Goal: Task Accomplishment & Management: Use online tool/utility

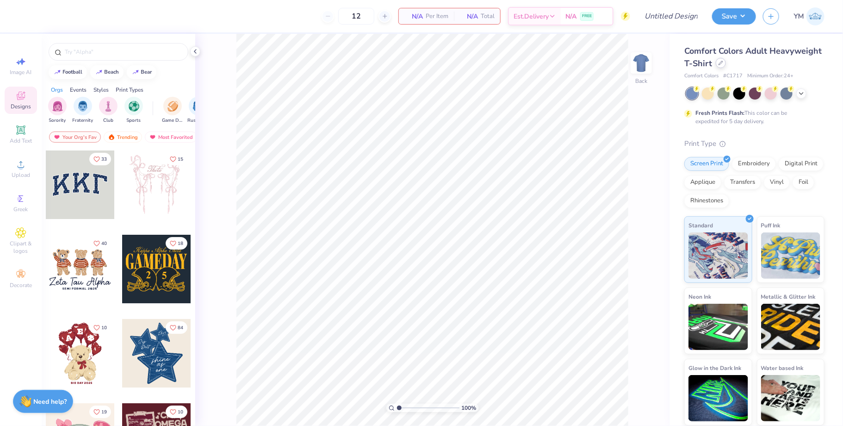
click at [722, 67] on div at bounding box center [721, 63] width 10 height 10
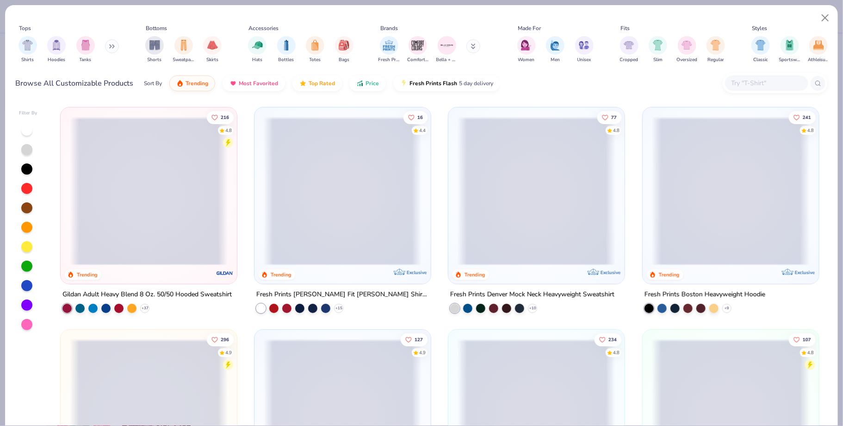
click at [739, 86] on input "text" at bounding box center [766, 83] width 71 height 11
paste input "Otto Cap 31-069"
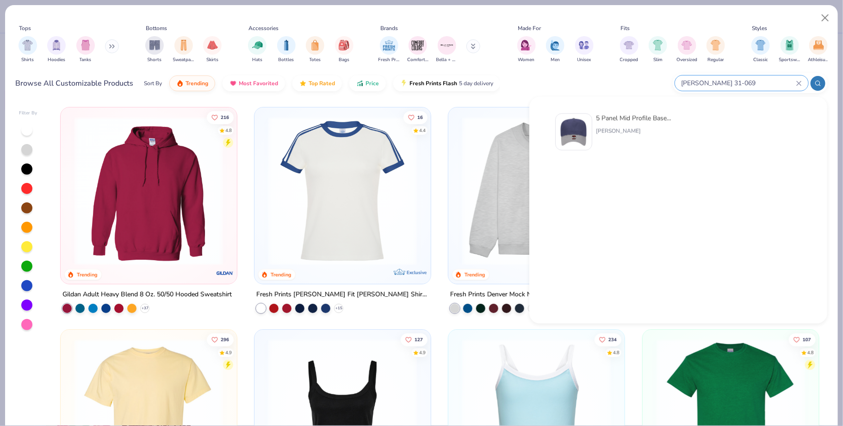
type input "Otto Cap 31-069"
click at [662, 124] on div "5 Panel Mid Profile Baseball Cap Otto Cap" at bounding box center [635, 131] width 78 height 37
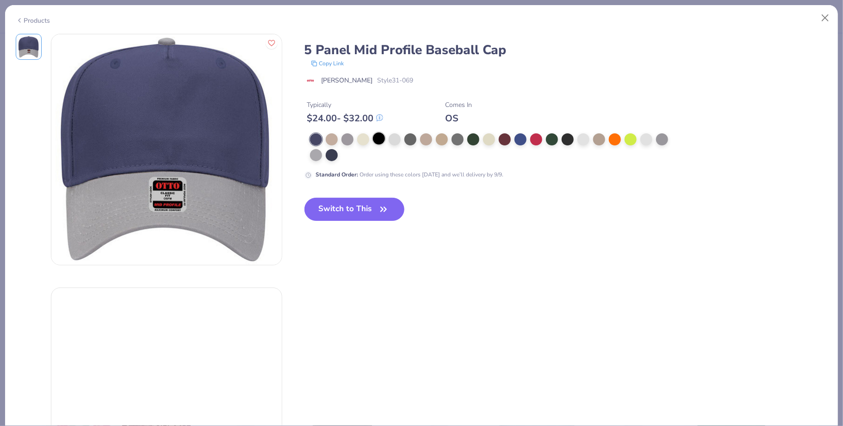
click at [380, 138] on div at bounding box center [379, 138] width 12 height 12
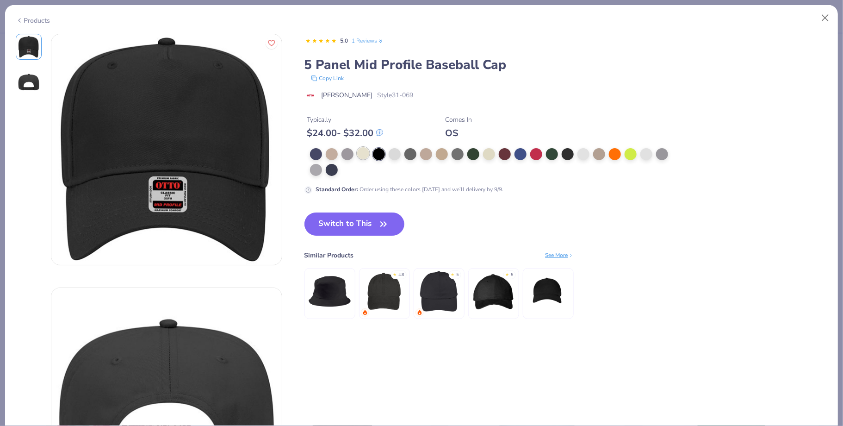
click at [357, 153] on div at bounding box center [363, 153] width 12 height 12
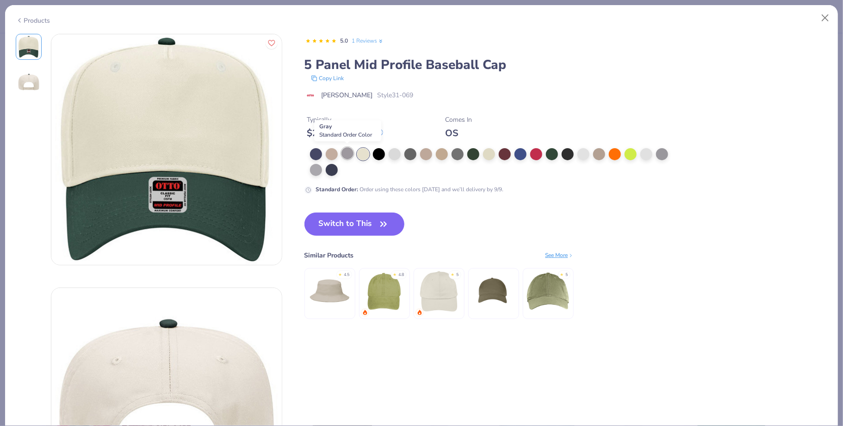
click at [347, 154] on div at bounding box center [348, 153] width 12 height 12
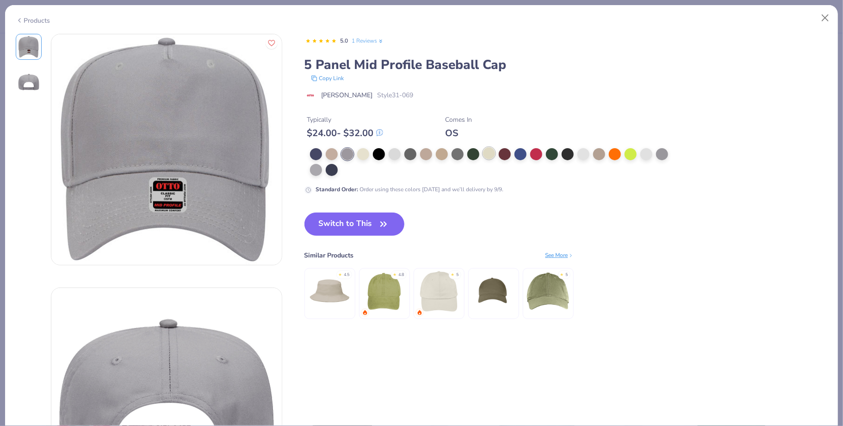
click at [489, 157] on div at bounding box center [489, 153] width 12 height 12
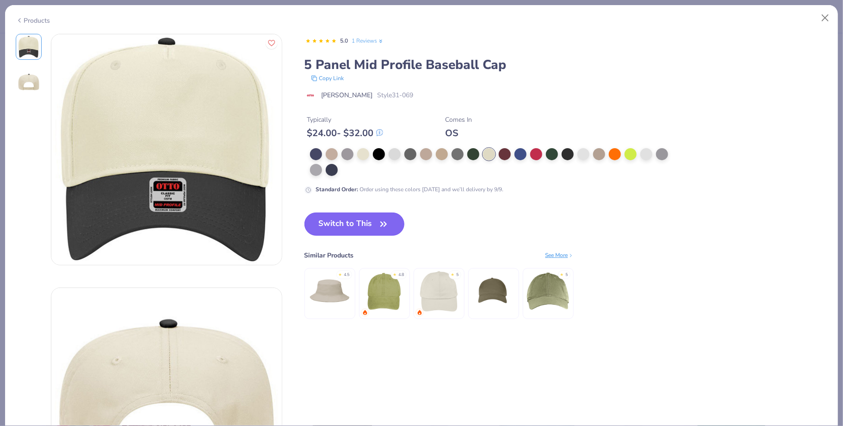
click at [373, 221] on button "Switch to This" at bounding box center [355, 223] width 100 height 23
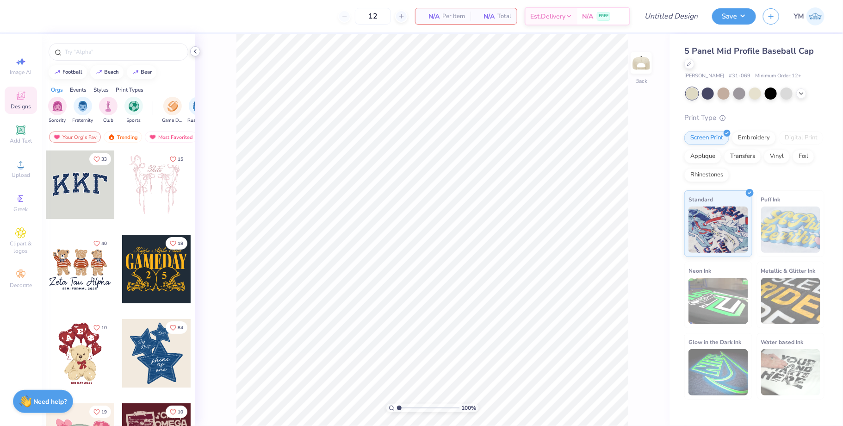
click at [198, 49] on icon at bounding box center [195, 51] width 7 height 7
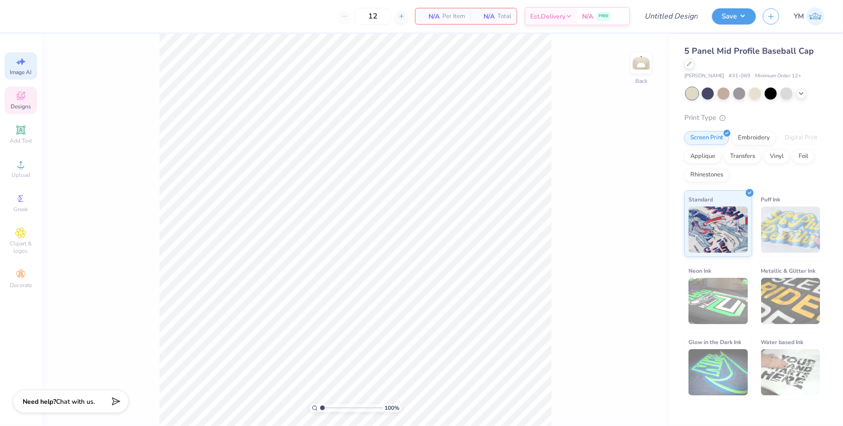
click at [25, 62] on icon at bounding box center [20, 61] width 11 height 11
select select "4"
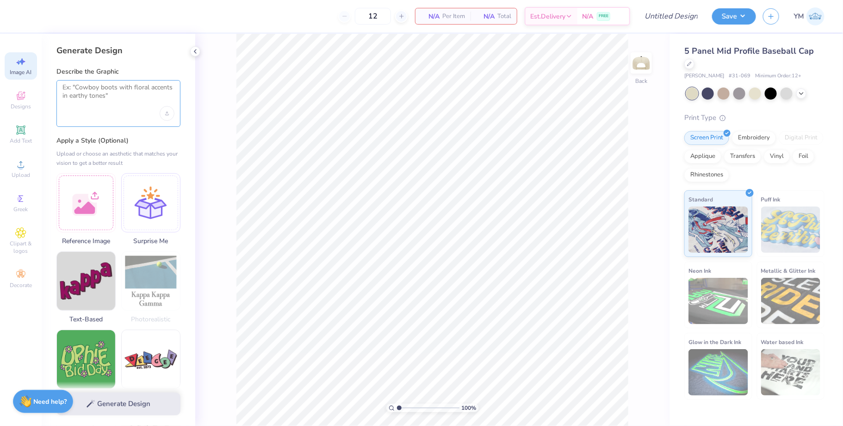
click at [120, 93] on textarea at bounding box center [118, 94] width 112 height 23
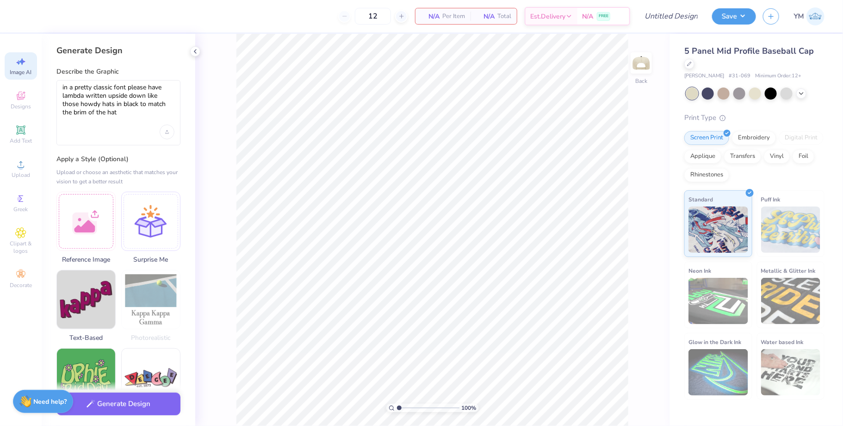
click at [133, 160] on label "Apply a Style (Optional)" at bounding box center [118, 159] width 124 height 9
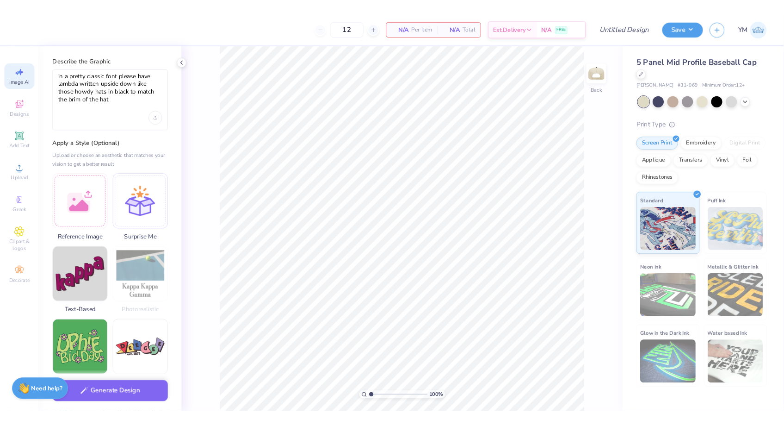
scroll to position [7, 0]
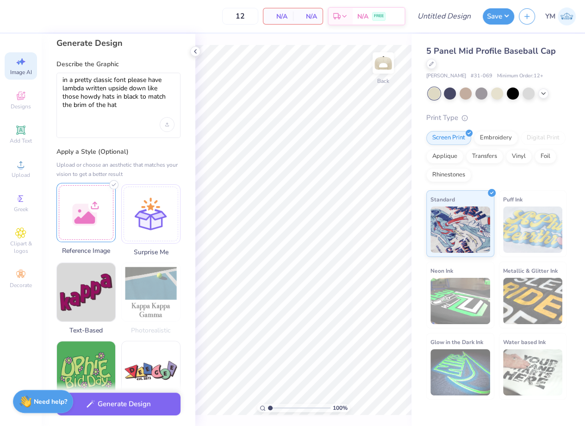
click at [98, 200] on div at bounding box center [85, 212] width 59 height 59
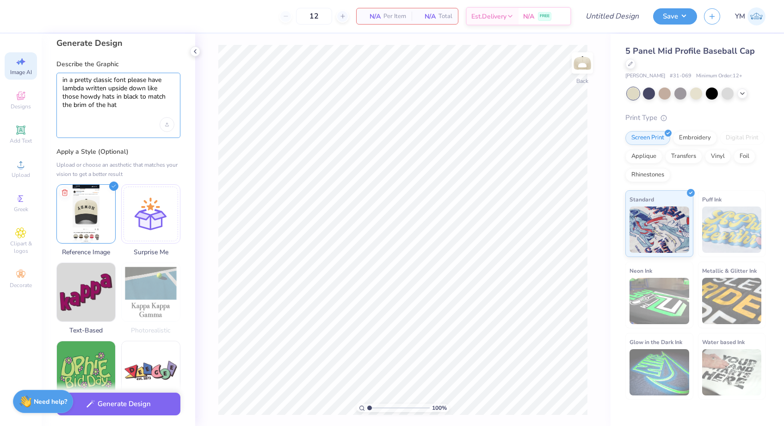
click at [118, 87] on textarea "in a pretty classic font please have lambda written upside down like those howd…" at bounding box center [118, 97] width 112 height 42
click at [113, 79] on textarea "in a pretty classic font please have lambda written upside down like those howd…" at bounding box center [118, 97] width 112 height 42
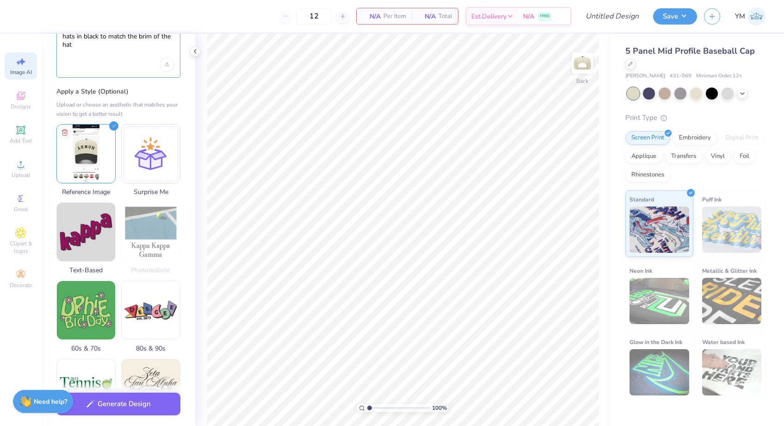
scroll to position [111, 0]
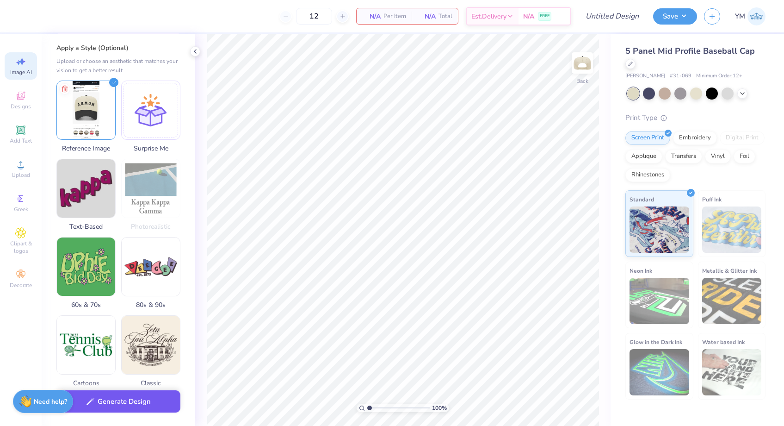
type textarea "in the same font please have lambda written upside down like those howdy hats i…"
click at [142, 405] on button "Generate Design" at bounding box center [118, 401] width 124 height 23
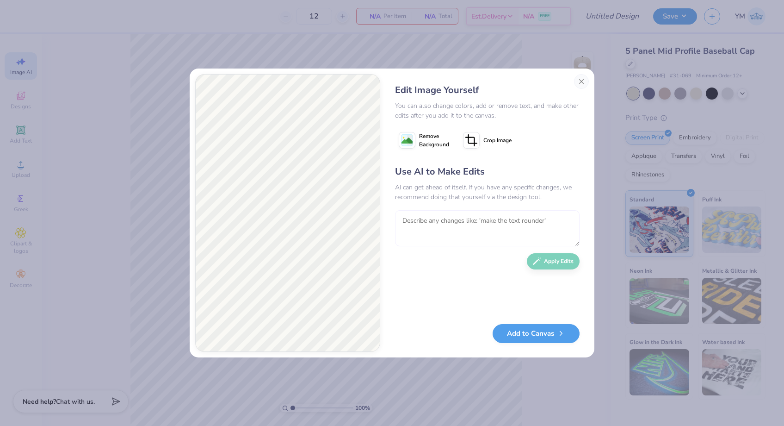
click at [417, 232] on textarea at bounding box center [487, 228] width 185 height 36
type textarea "please make the letters curved and uoside down like the reference picture pleas…"
click at [562, 256] on button "Apply Edits" at bounding box center [553, 259] width 53 height 16
click at [412, 226] on textarea at bounding box center [487, 228] width 185 height 36
type textarea "now please flip the letters all upside down PLEASE"
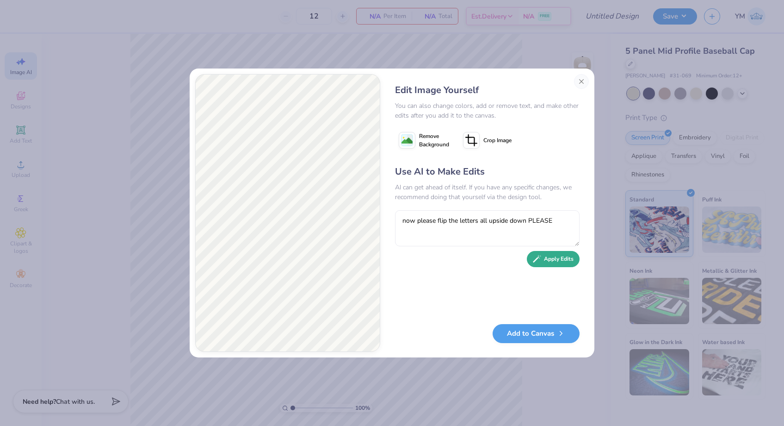
click at [559, 258] on button "Apply Edits" at bounding box center [553, 259] width 53 height 16
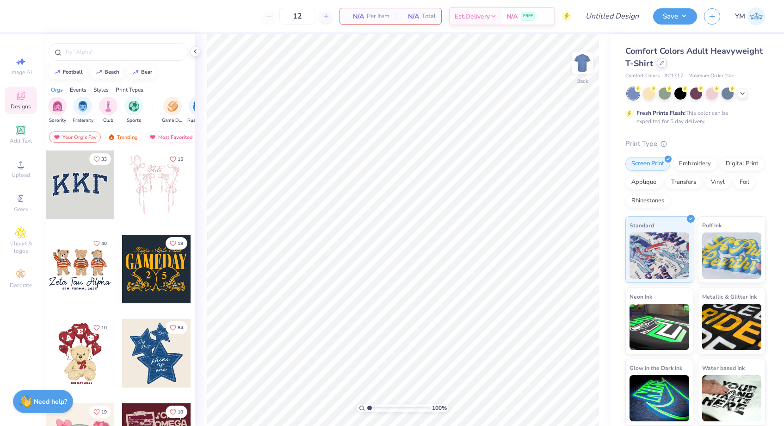
click at [660, 65] on icon at bounding box center [662, 63] width 4 height 4
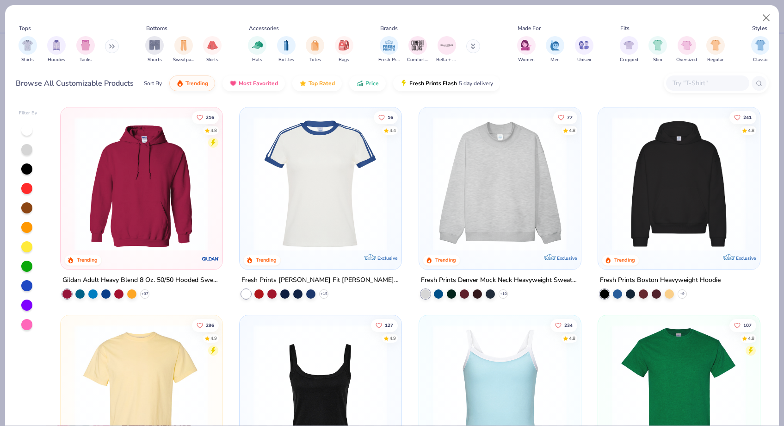
click at [699, 92] on div at bounding box center [716, 83] width 105 height 20
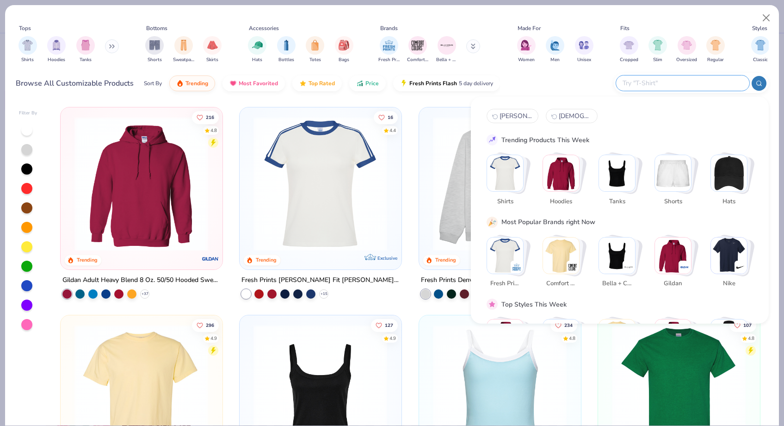
paste input "Otto Cap 31-069"
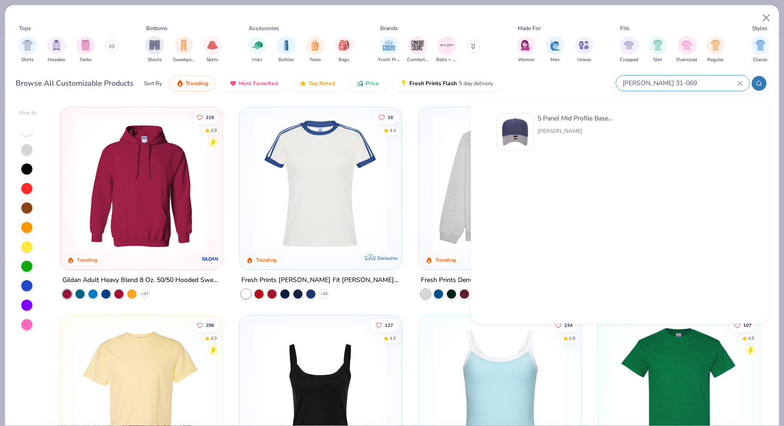
type input "Otto Cap 31-069"
click at [609, 125] on div "5 Panel Mid Profile Baseball Cap Otto Cap" at bounding box center [577, 131] width 78 height 37
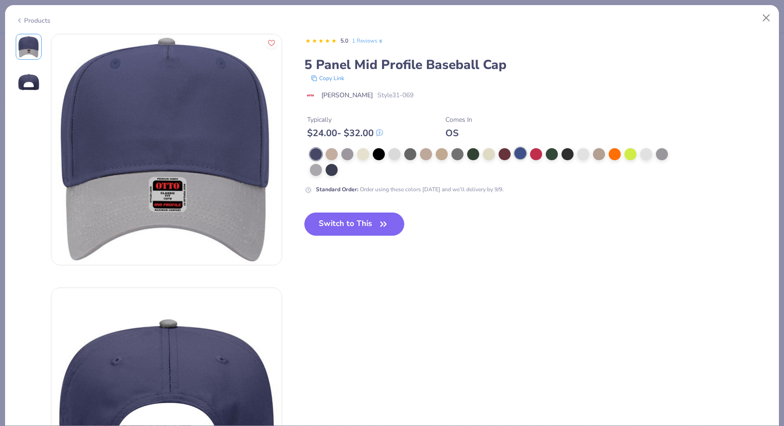
click at [521, 157] on div at bounding box center [521, 153] width 12 height 12
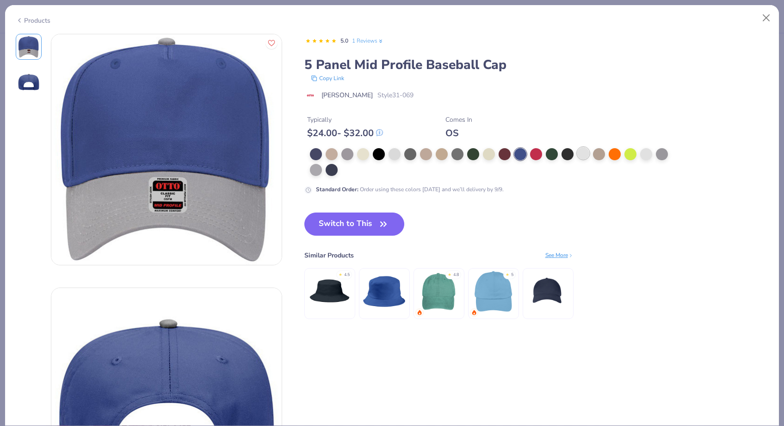
click at [583, 151] on div at bounding box center [584, 153] width 12 height 12
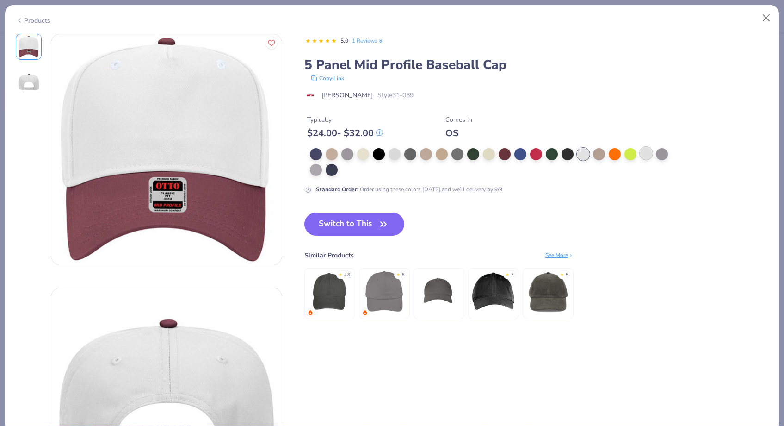
click at [647, 152] on div at bounding box center [647, 153] width 12 height 12
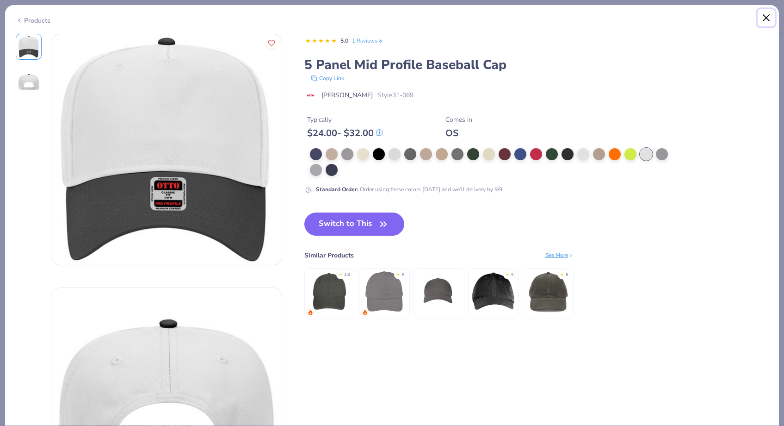
click at [768, 17] on button "Close" at bounding box center [767, 18] width 18 height 18
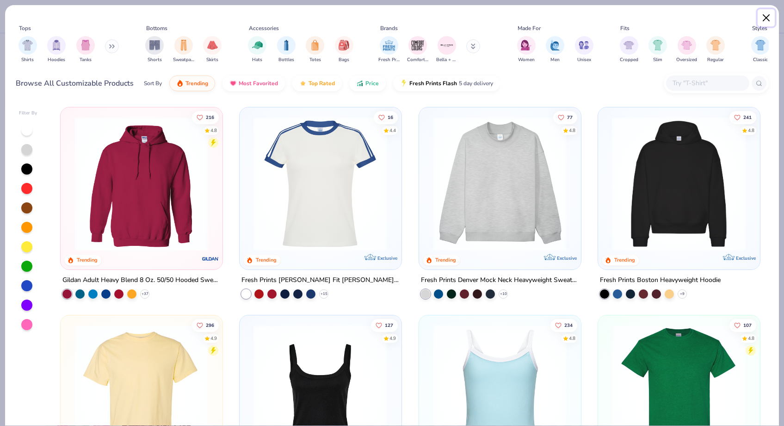
click at [765, 17] on button "Close" at bounding box center [767, 18] width 18 height 18
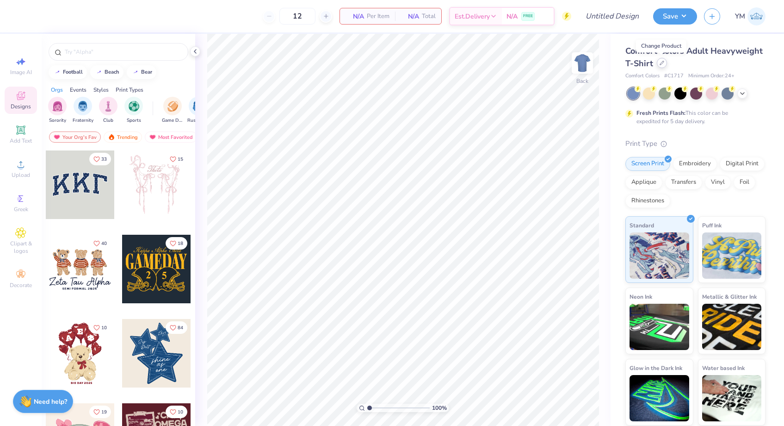
click at [663, 62] on icon at bounding box center [662, 63] width 4 height 4
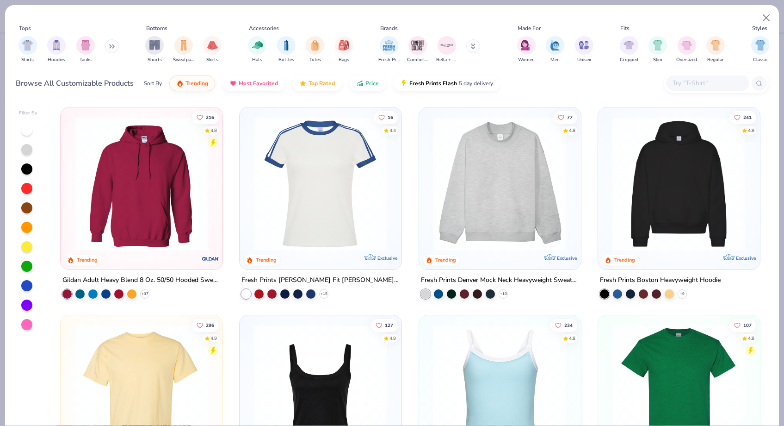
click at [695, 80] on input "text" at bounding box center [707, 83] width 71 height 11
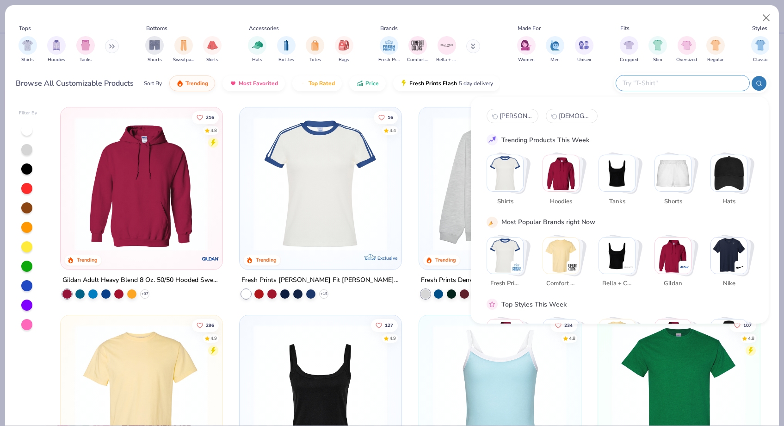
paste input "SHBBJ"
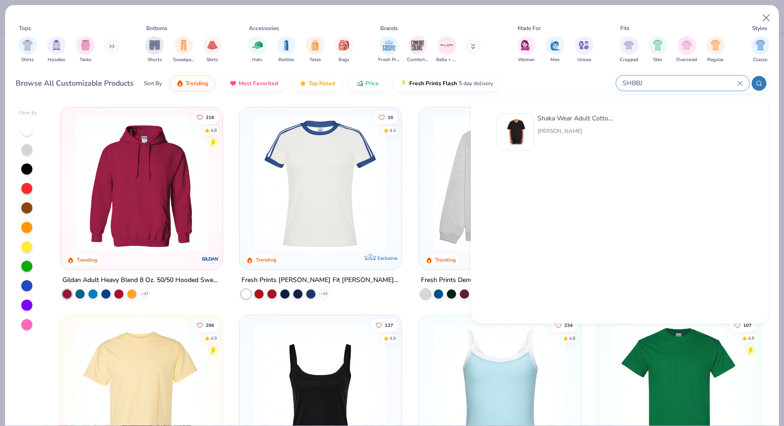
type input "SHBBJ"
click at [577, 119] on div "Shaka Wear Adult Cotton Baseball Jersey" at bounding box center [577, 118] width 78 height 10
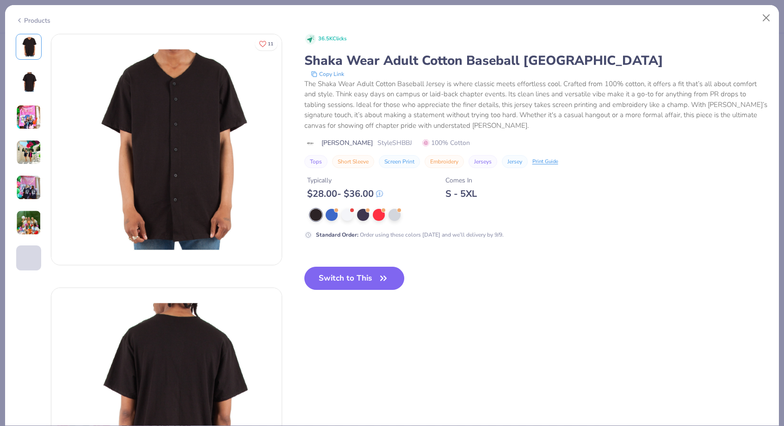
click at [346, 215] on div at bounding box center [348, 215] width 12 height 12
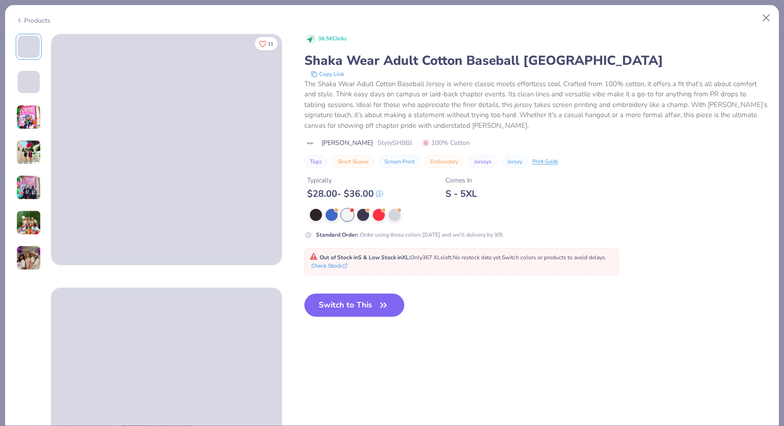
click at [362, 286] on div "36.5K Clicks Shaka Wear Adult Cotton Baseball Jersey Copy Link The Shaka Wear A…" at bounding box center [537, 183] width 465 height 298
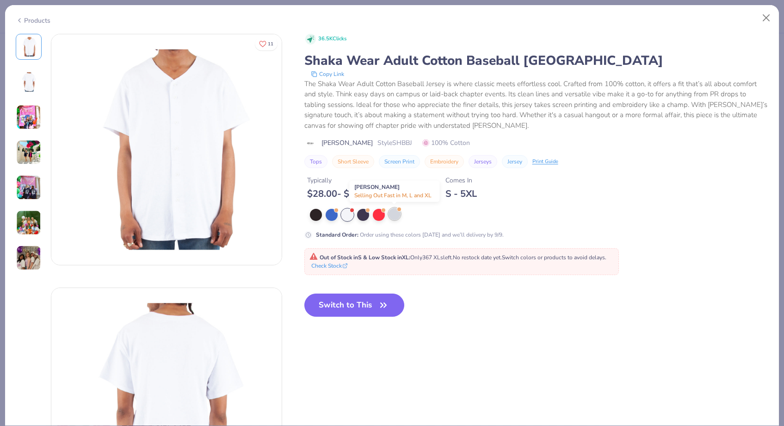
click at [398, 217] on div at bounding box center [395, 214] width 12 height 12
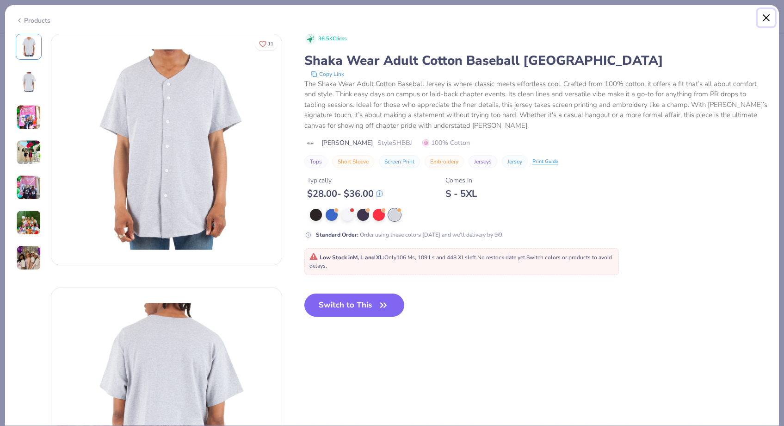
click at [769, 21] on button "Close" at bounding box center [767, 18] width 18 height 18
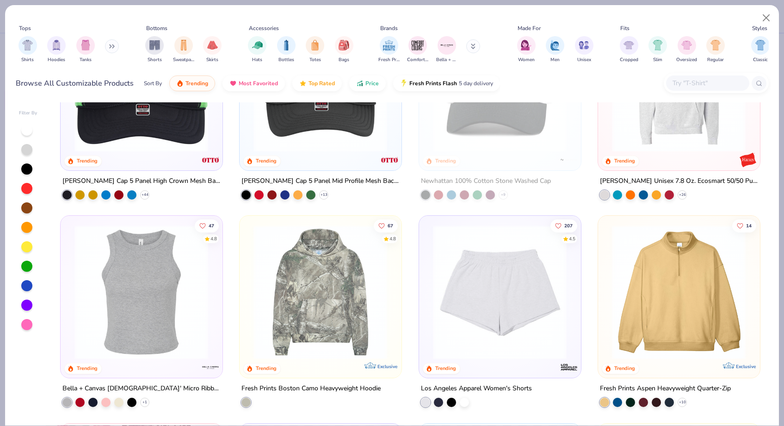
scroll to position [1988, 0]
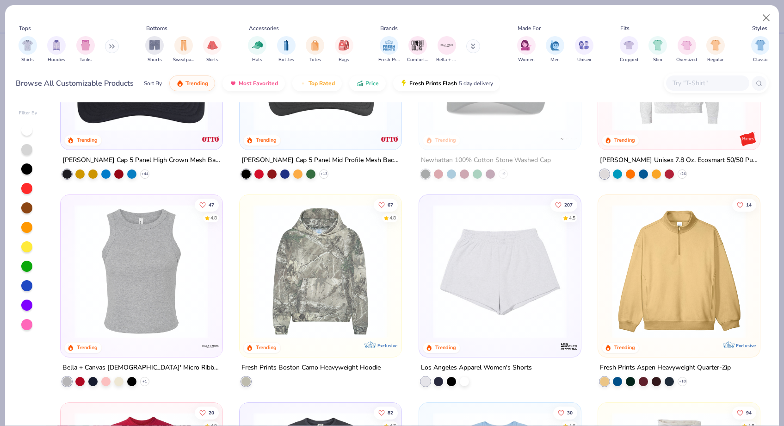
click at [112, 48] on icon at bounding box center [112, 46] width 6 height 5
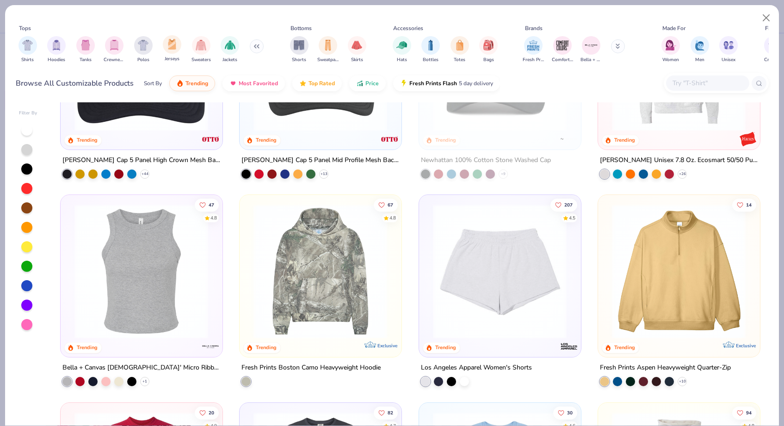
click at [173, 54] on div "Jerseys" at bounding box center [172, 48] width 19 height 27
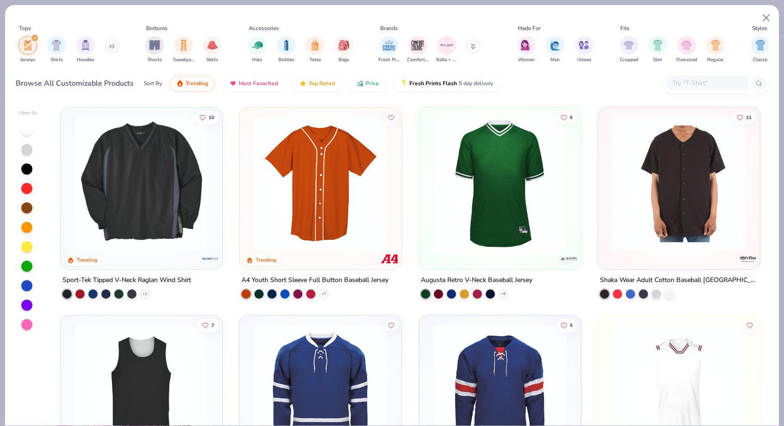
click at [336, 202] on img at bounding box center [320, 184] width 143 height 134
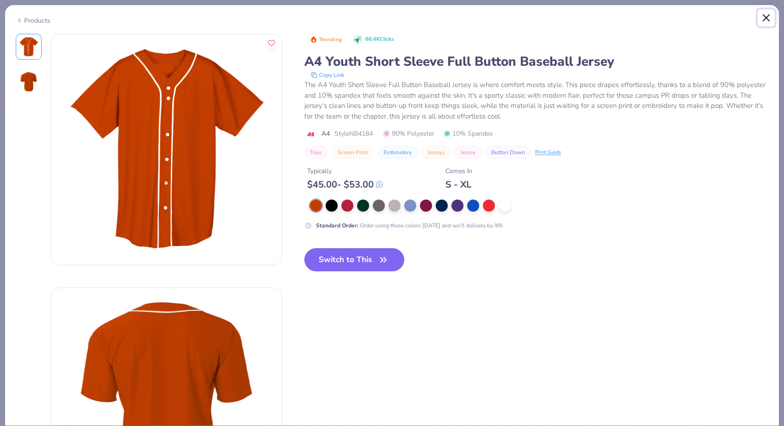
click at [768, 17] on button "Close" at bounding box center [767, 18] width 18 height 18
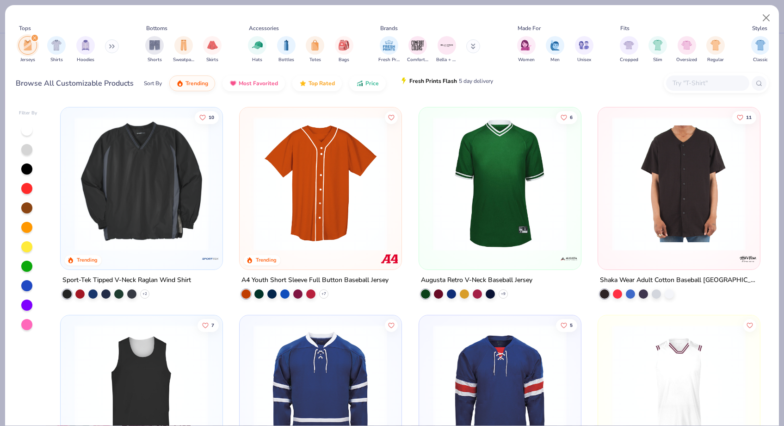
click at [459, 81] on span "5 day delivery" at bounding box center [476, 81] width 34 height 11
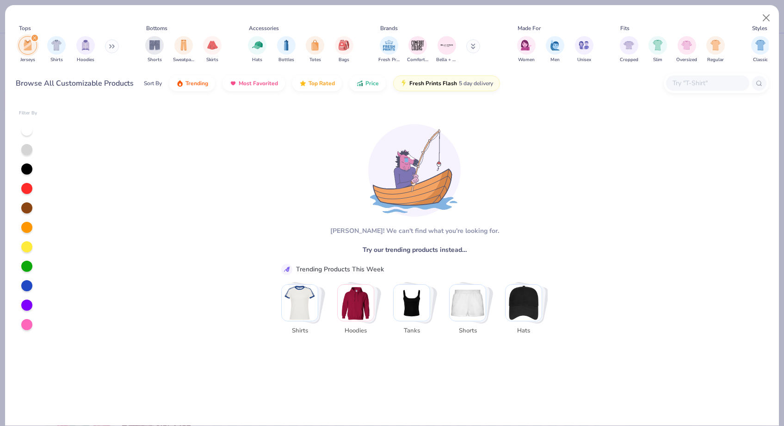
click at [35, 36] on icon "filter for Jerseys" at bounding box center [35, 38] width 4 height 4
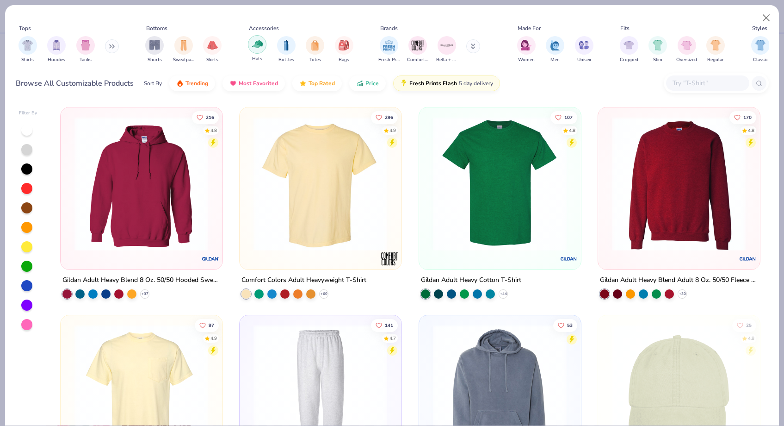
click at [257, 42] on img "filter for Hats" at bounding box center [257, 44] width 11 height 11
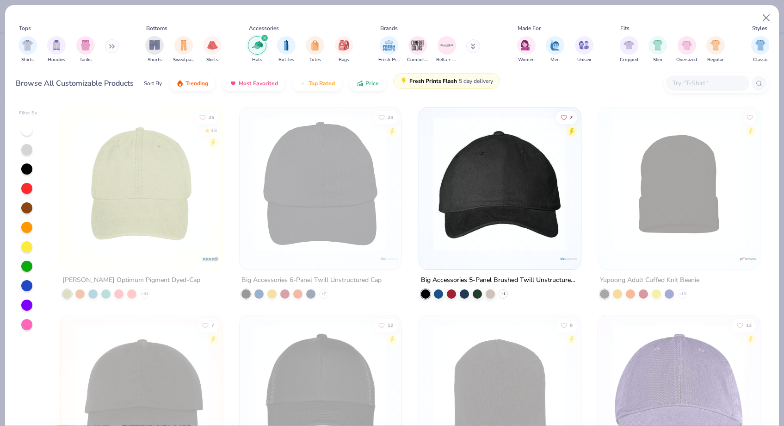
click at [410, 77] on span "Fresh Prints Flash" at bounding box center [434, 80] width 48 height 7
click at [471, 86] on span "5 day delivery" at bounding box center [476, 81] width 34 height 11
click at [684, 83] on input "text" at bounding box center [707, 83] width 71 height 11
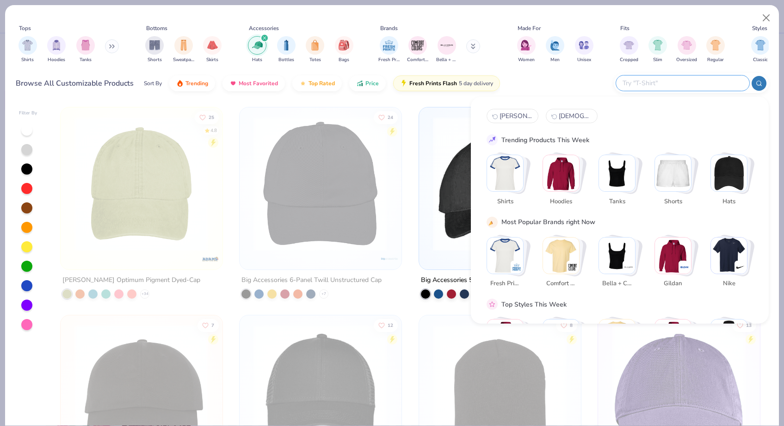
paste input "SHBBJ"
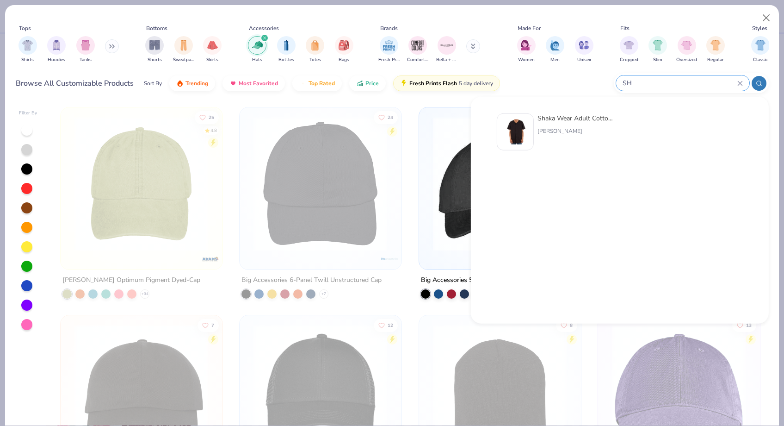
type input "S"
type input "otto cap"
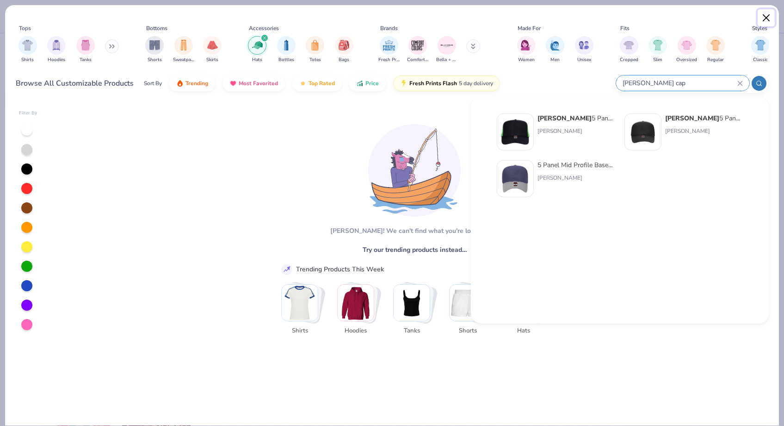
click at [770, 18] on button "Close" at bounding box center [767, 18] width 18 height 18
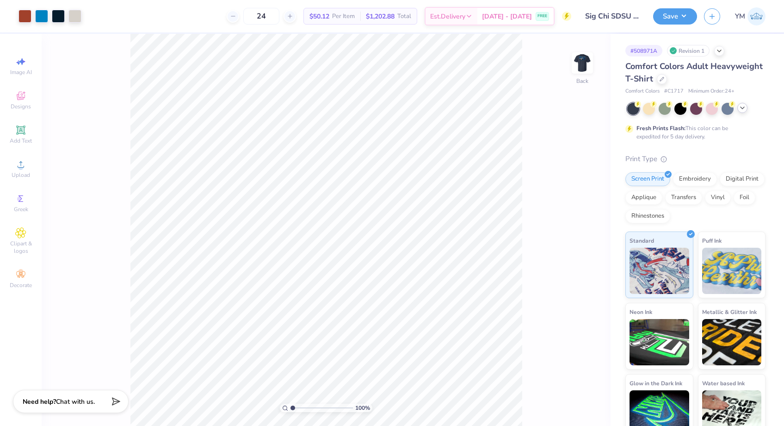
click at [743, 111] on icon at bounding box center [742, 107] width 7 height 7
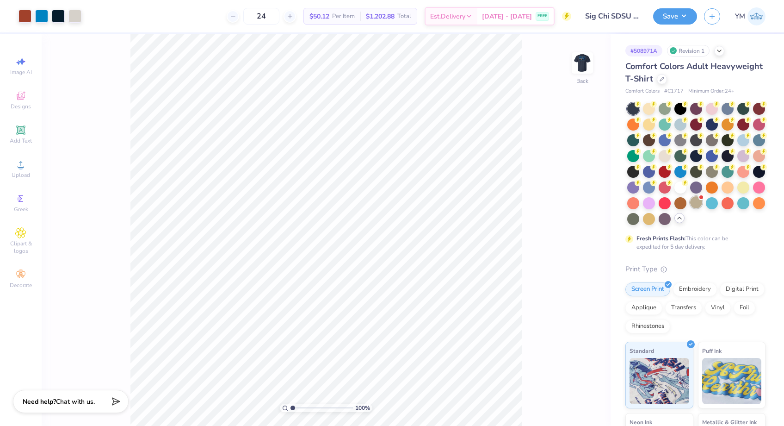
click at [696, 203] on div at bounding box center [696, 202] width 12 height 12
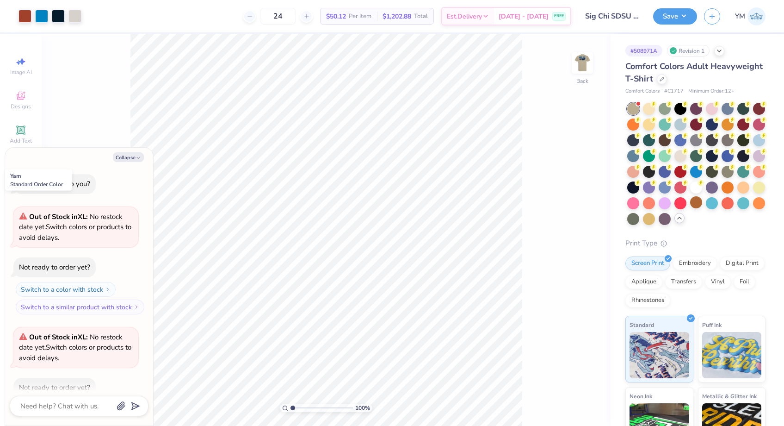
scroll to position [50, 0]
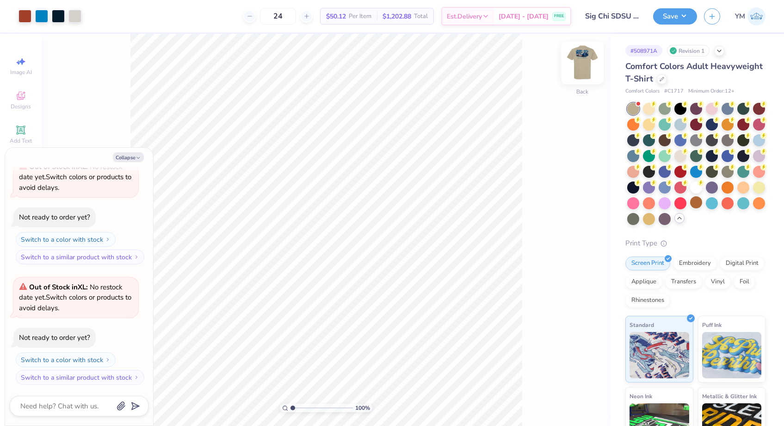
click at [587, 65] on img at bounding box center [582, 62] width 37 height 37
type textarea "x"
type input "12.05"
type input "7.76"
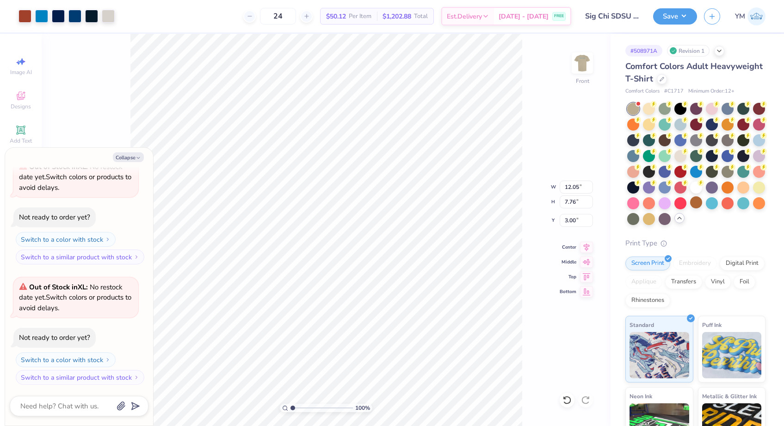
type textarea "x"
type input "4.86"
click at [585, 64] on img at bounding box center [582, 62] width 37 height 37
click at [131, 157] on button "Collapse" at bounding box center [128, 157] width 31 height 10
type textarea "x"
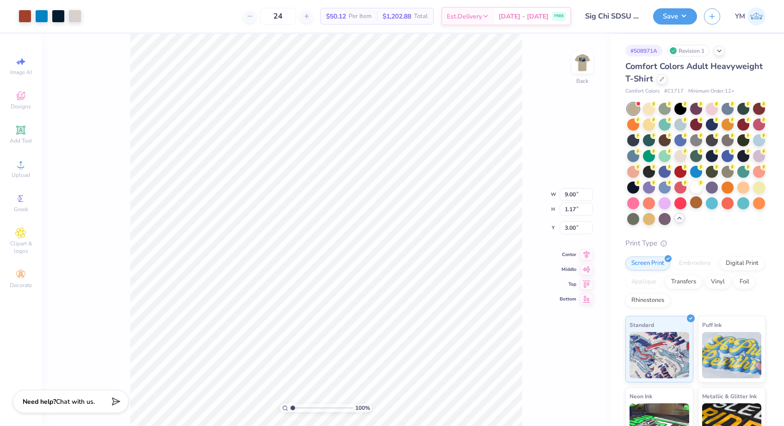
type input "9.84"
type input "1.28"
click at [579, 62] on img at bounding box center [582, 62] width 37 height 37
click at [583, 71] on img at bounding box center [582, 62] width 37 height 37
click at [43, 17] on div at bounding box center [41, 15] width 13 height 13
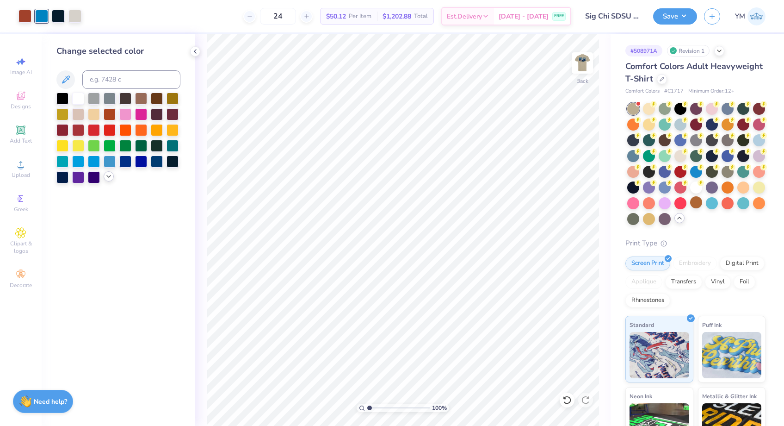
click at [107, 177] on icon at bounding box center [108, 176] width 7 height 7
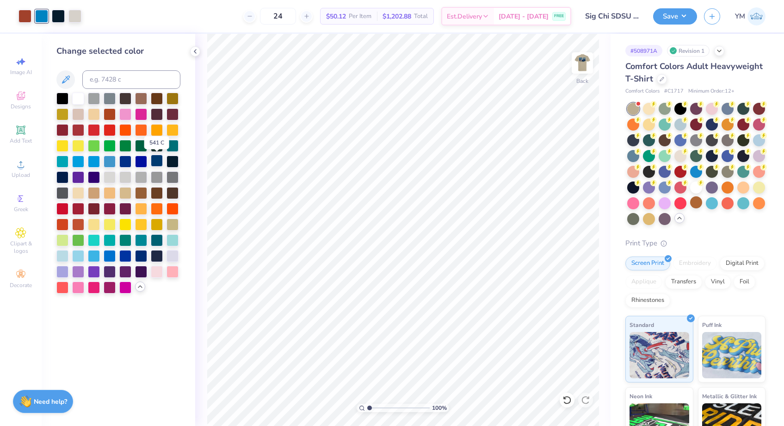
click at [155, 162] on div at bounding box center [157, 161] width 12 height 12
click at [585, 68] on img at bounding box center [582, 62] width 37 height 37
click at [44, 15] on div at bounding box center [41, 15] width 13 height 13
click at [158, 162] on div at bounding box center [157, 161] width 12 height 12
click at [585, 72] on img at bounding box center [582, 62] width 37 height 37
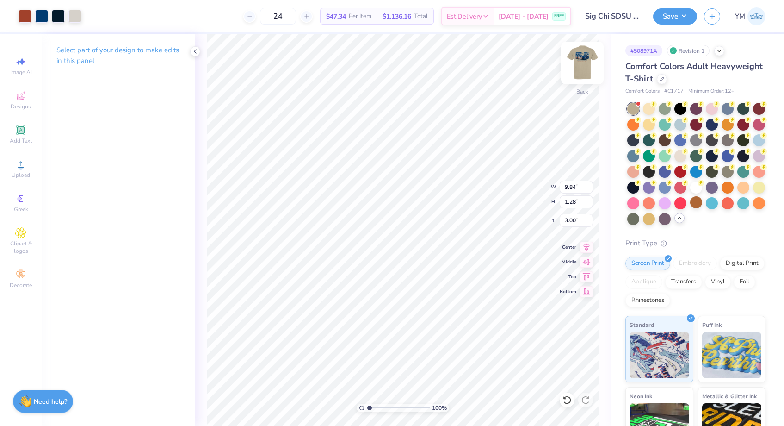
type input "2.36"
type input "3.49"
click at [681, 16] on button "Save" at bounding box center [675, 15] width 44 height 16
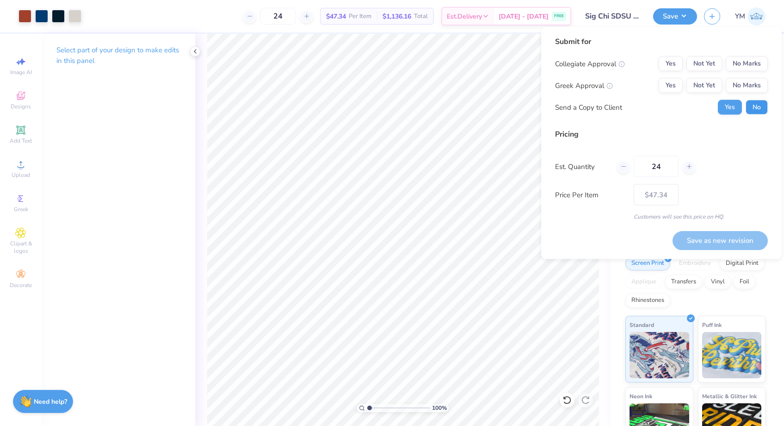
click at [757, 107] on button "No" at bounding box center [757, 107] width 22 height 15
click at [676, 87] on button "Yes" at bounding box center [671, 85] width 24 height 15
click at [758, 65] on button "No Marks" at bounding box center [747, 63] width 42 height 15
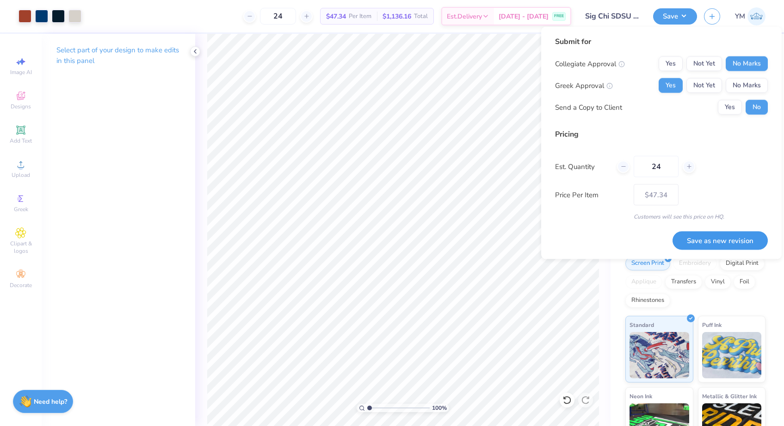
click at [724, 234] on button "Save as new revision" at bounding box center [720, 240] width 95 height 19
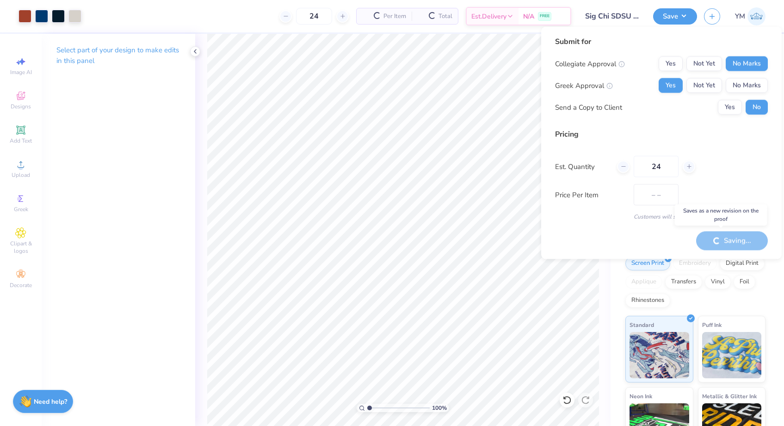
type input "$47.34"
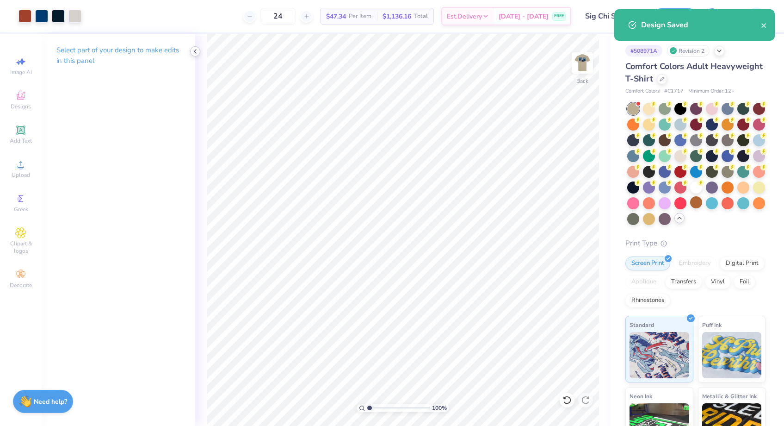
click at [193, 51] on icon at bounding box center [195, 51] width 7 height 7
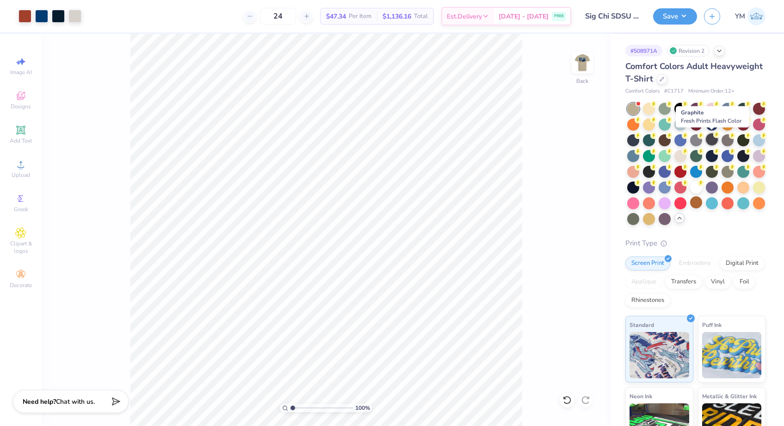
click at [710, 143] on div at bounding box center [712, 139] width 12 height 12
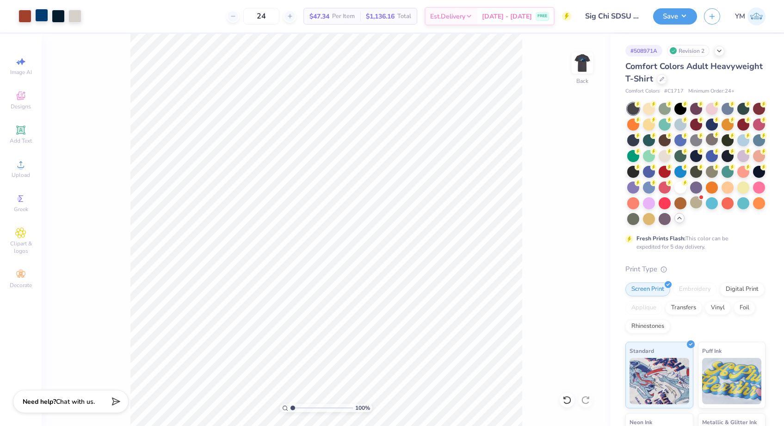
click at [44, 18] on div at bounding box center [41, 15] width 13 height 13
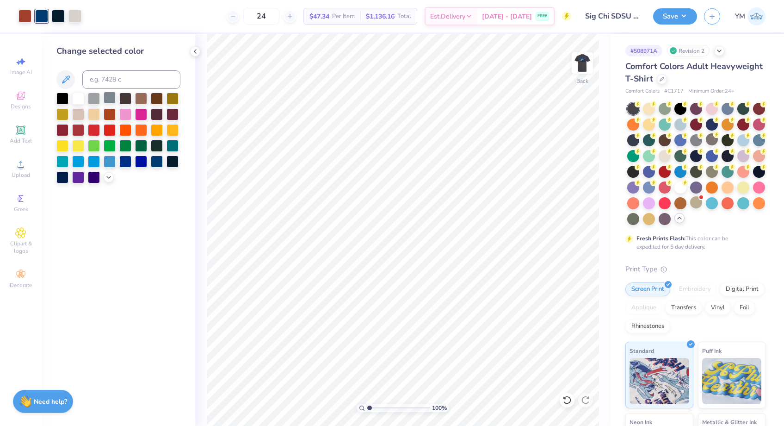
click at [109, 97] on div at bounding box center [110, 98] width 12 height 12
click at [584, 69] on img at bounding box center [582, 62] width 37 height 37
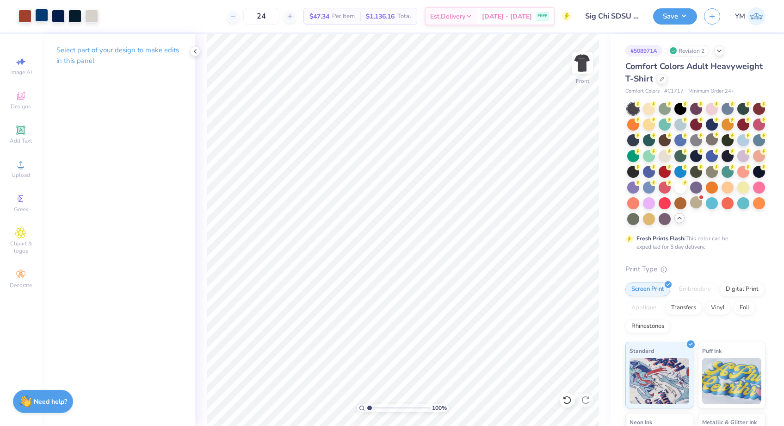
click at [40, 17] on div at bounding box center [41, 15] width 13 height 13
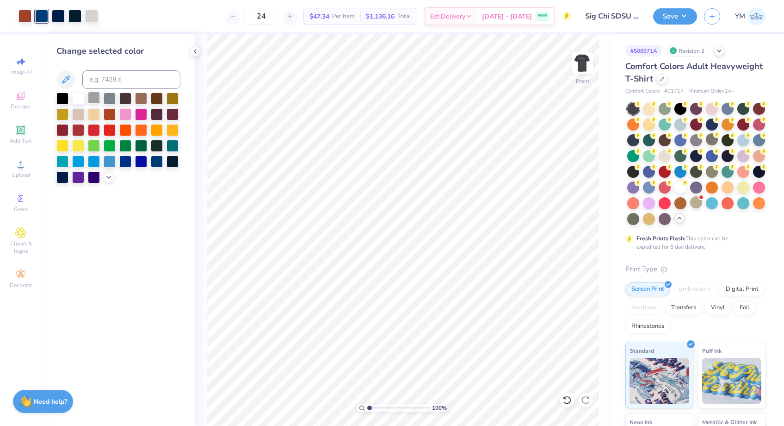
click at [95, 100] on div at bounding box center [94, 98] width 12 height 12
click at [106, 99] on div at bounding box center [110, 98] width 12 height 12
click at [583, 69] on img at bounding box center [582, 62] width 37 height 37
click at [692, 17] on button "Save" at bounding box center [675, 15] width 44 height 16
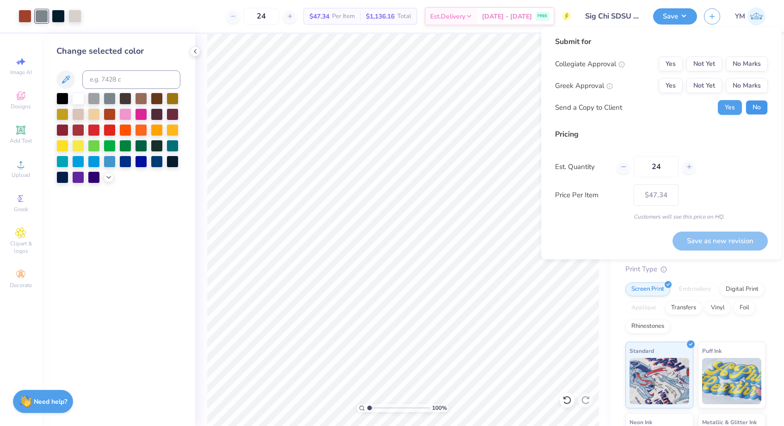
click at [755, 104] on button "No" at bounding box center [757, 107] width 22 height 15
click at [673, 85] on button "Yes" at bounding box center [671, 85] width 24 height 15
click at [756, 56] on button "No Marks" at bounding box center [747, 63] width 42 height 15
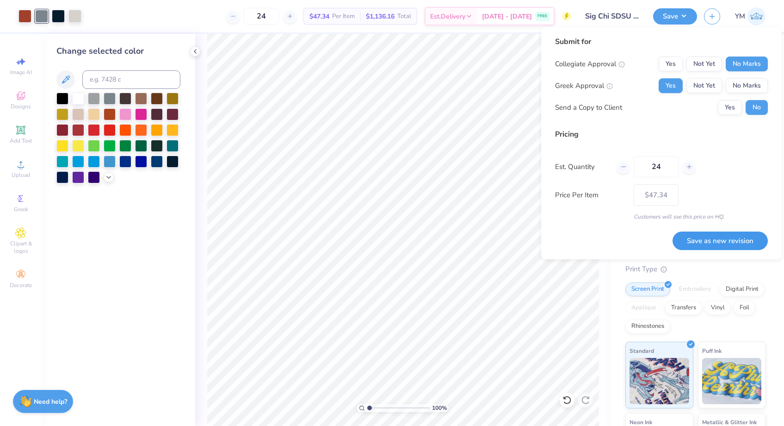
click at [731, 242] on button "Save as new revision" at bounding box center [720, 240] width 95 height 19
type input "$47.34"
click at [194, 49] on icon at bounding box center [195, 51] width 7 height 7
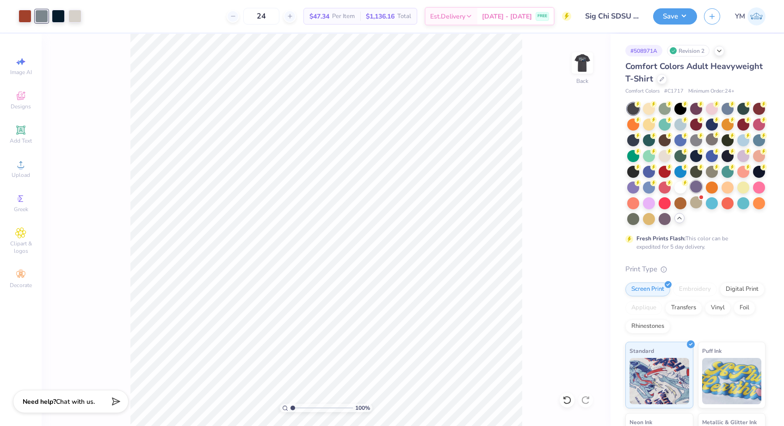
click at [697, 185] on div at bounding box center [696, 186] width 12 height 12
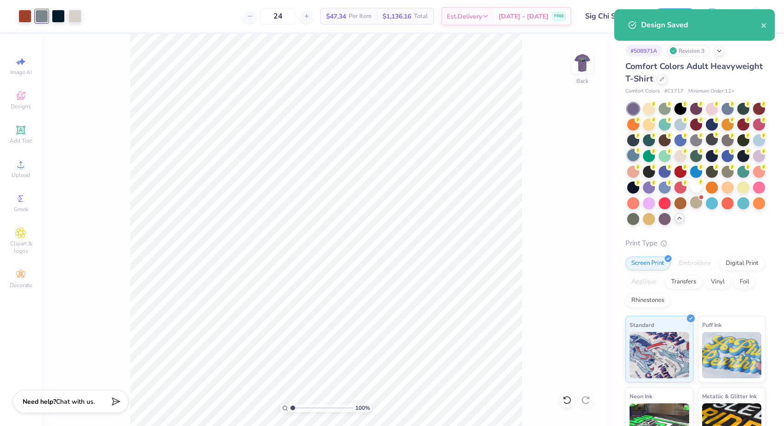
click at [636, 156] on div at bounding box center [634, 155] width 12 height 12
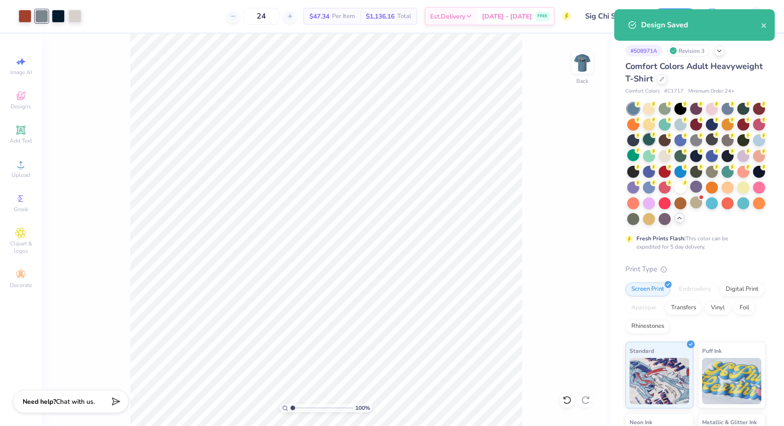
click at [649, 140] on div at bounding box center [649, 139] width 12 height 12
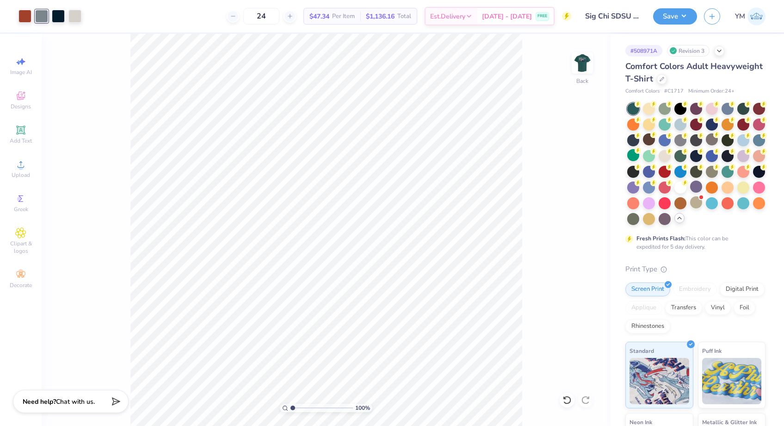
click at [624, 141] on div "# 508971A Revision 3 Comfort Colors Adult Heavyweight T-Shirt Comfort Colors # …" at bounding box center [698, 292] width 174 height 517
click at [632, 141] on div at bounding box center [634, 139] width 12 height 12
click at [681, 108] on div at bounding box center [681, 108] width 12 height 12
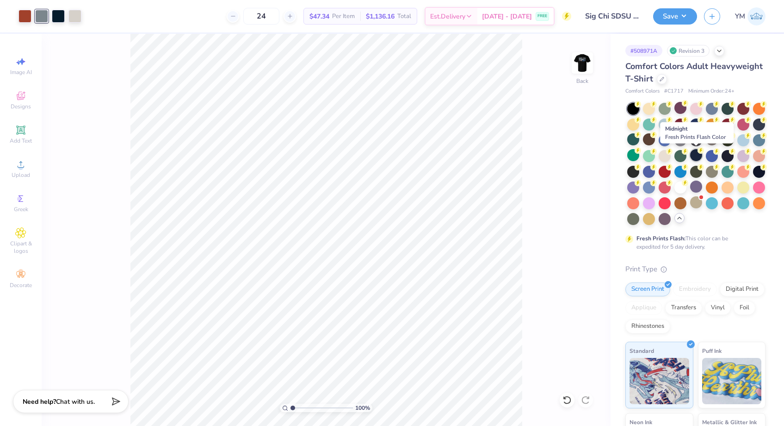
click at [693, 156] on div at bounding box center [696, 155] width 12 height 12
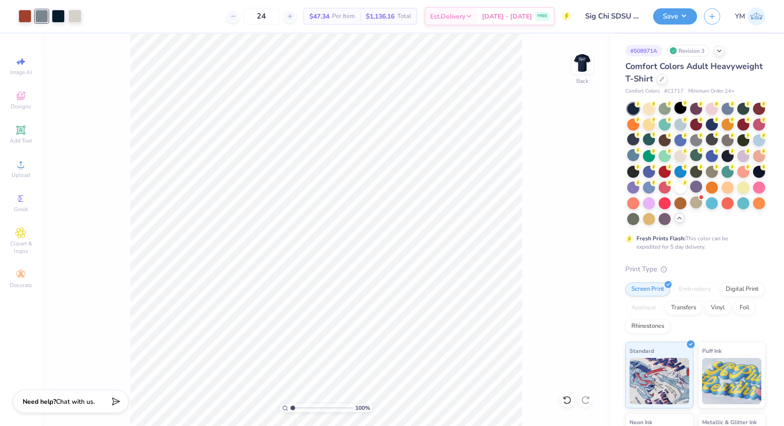
click at [735, 157] on div at bounding box center [697, 164] width 138 height 122
click at [729, 157] on div at bounding box center [728, 155] width 12 height 12
click at [746, 142] on div at bounding box center [744, 139] width 12 height 12
click at [729, 156] on div at bounding box center [728, 155] width 12 height 12
click at [714, 140] on div at bounding box center [712, 139] width 12 height 12
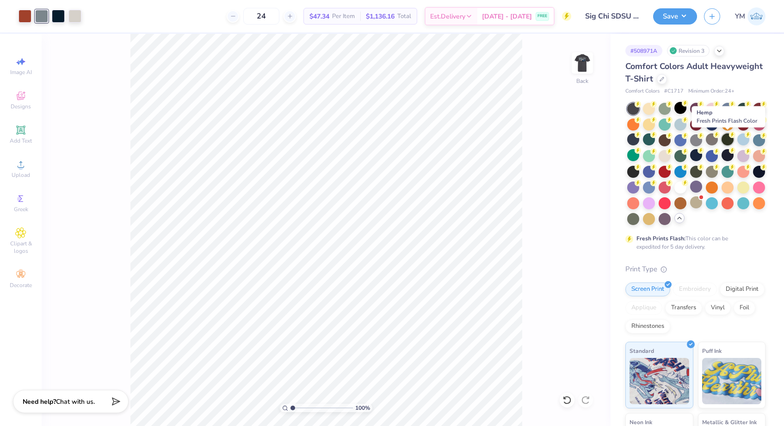
click at [725, 141] on div at bounding box center [728, 139] width 12 height 12
click at [708, 137] on div at bounding box center [712, 139] width 12 height 12
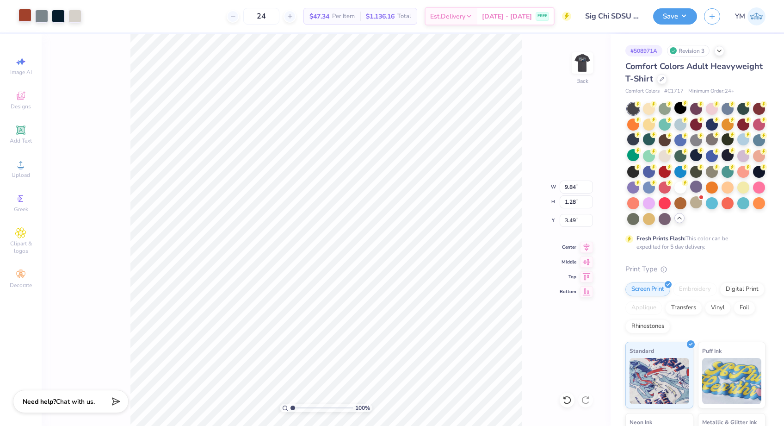
click at [24, 19] on div at bounding box center [25, 15] width 13 height 13
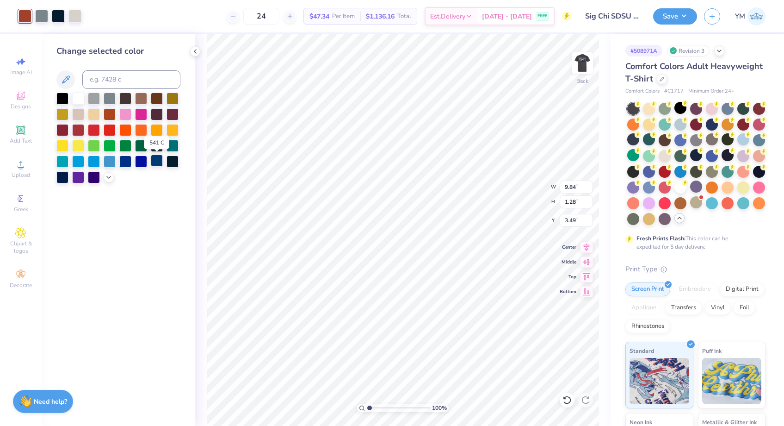
click at [157, 162] on div at bounding box center [157, 161] width 12 height 12
click at [77, 96] on div at bounding box center [78, 98] width 12 height 12
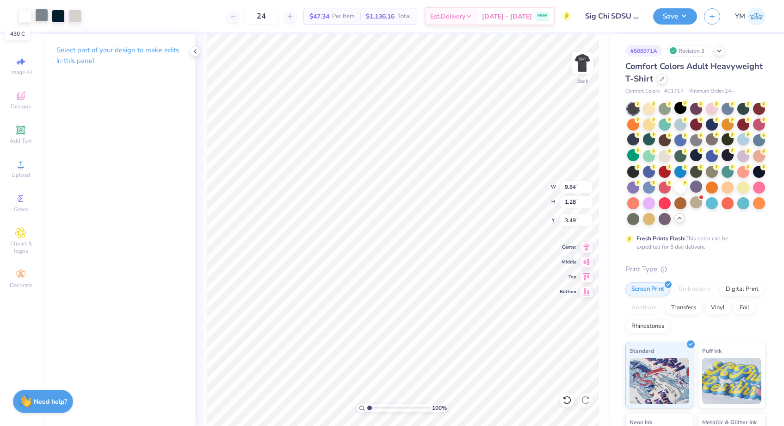
click at [43, 17] on div at bounding box center [41, 15] width 13 height 13
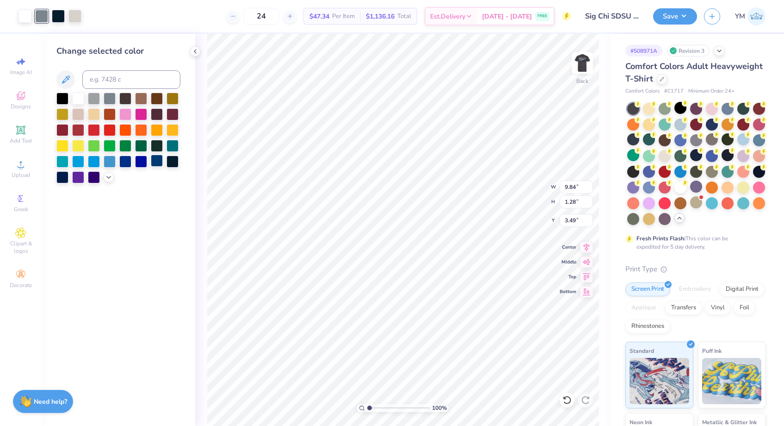
click at [155, 160] on div at bounding box center [157, 161] width 12 height 12
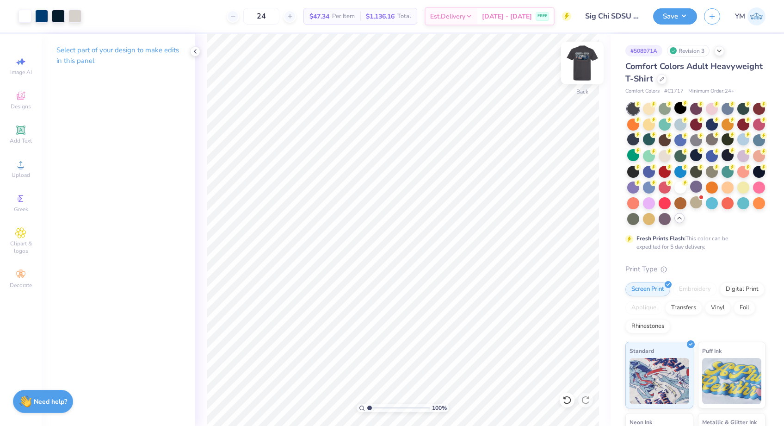
click at [579, 68] on img at bounding box center [582, 62] width 37 height 37
click at [26, 18] on div at bounding box center [25, 15] width 13 height 13
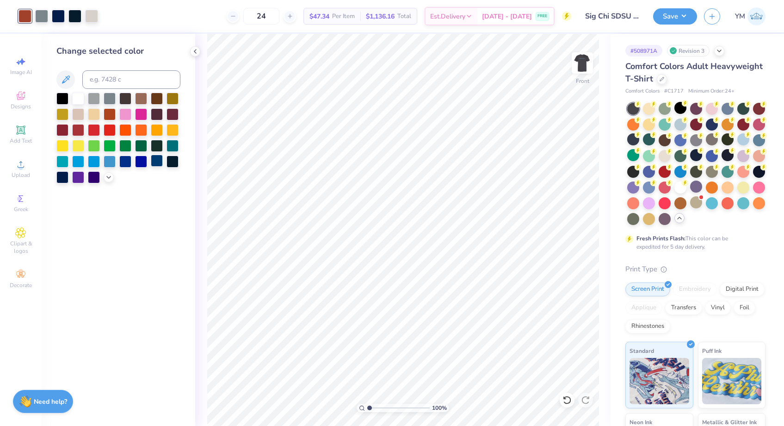
click at [162, 160] on div at bounding box center [157, 161] width 12 height 12
click at [78, 97] on div at bounding box center [78, 98] width 12 height 12
click at [585, 62] on img at bounding box center [582, 62] width 37 height 37
click at [585, 62] on img at bounding box center [582, 63] width 19 height 19
click at [42, 17] on div at bounding box center [41, 15] width 13 height 13
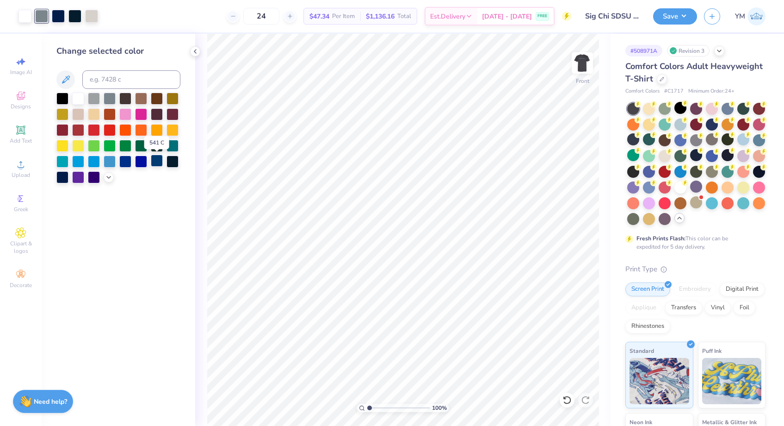
click at [154, 162] on div at bounding box center [157, 161] width 12 height 12
click at [96, 100] on div at bounding box center [94, 98] width 12 height 12
click at [109, 100] on div at bounding box center [110, 98] width 12 height 12
click at [576, 62] on img at bounding box center [582, 62] width 37 height 37
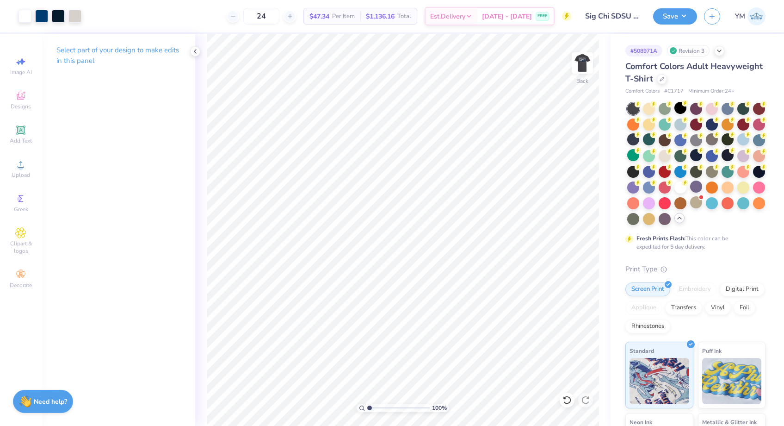
click at [576, 62] on img at bounding box center [582, 63] width 19 height 19
click at [678, 19] on button "Save" at bounding box center [675, 15] width 44 height 16
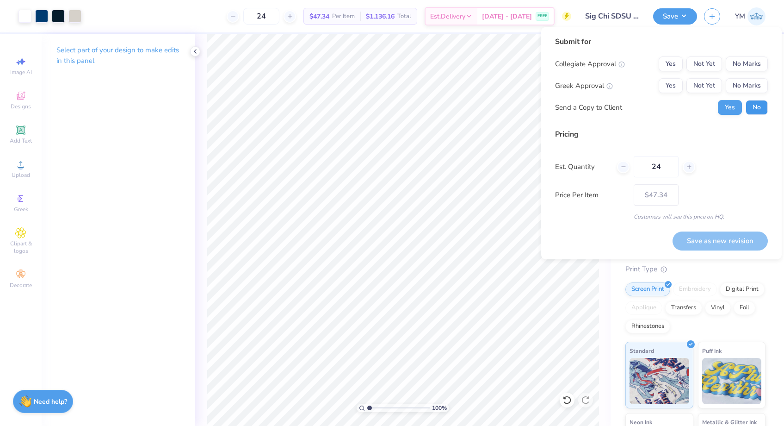
click at [756, 106] on button "No" at bounding box center [757, 107] width 22 height 15
click at [672, 88] on button "Yes" at bounding box center [671, 85] width 24 height 15
click at [767, 65] on button "No Marks" at bounding box center [747, 63] width 42 height 15
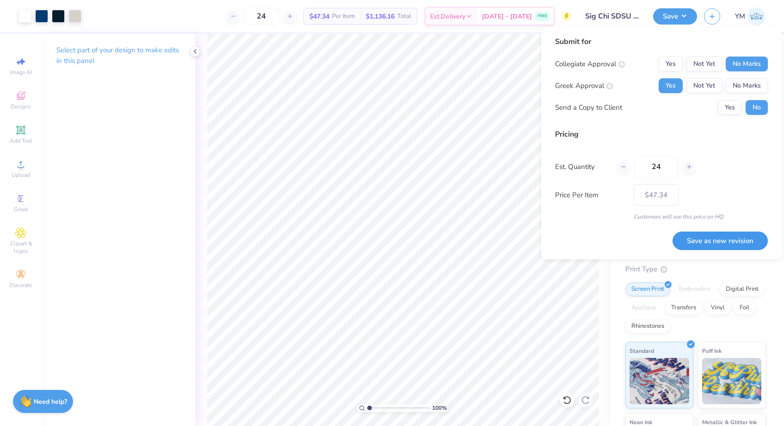
click at [748, 240] on button "Save as new revision" at bounding box center [720, 240] width 95 height 19
type input "$47.34"
click at [196, 50] on polyline at bounding box center [195, 52] width 2 height 4
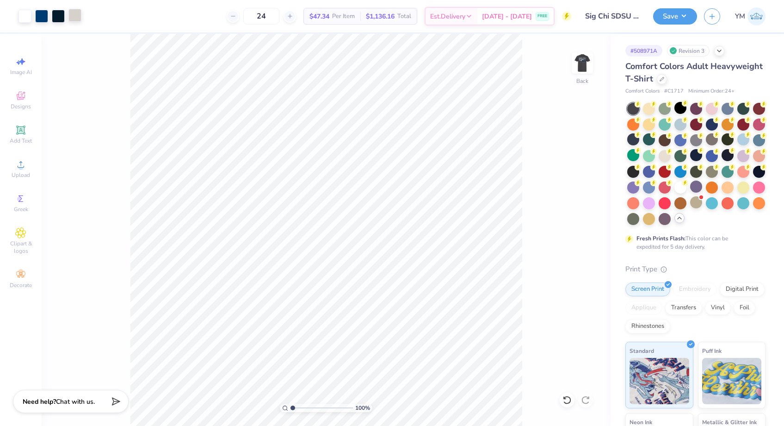
click at [77, 17] on div at bounding box center [74, 15] width 13 height 13
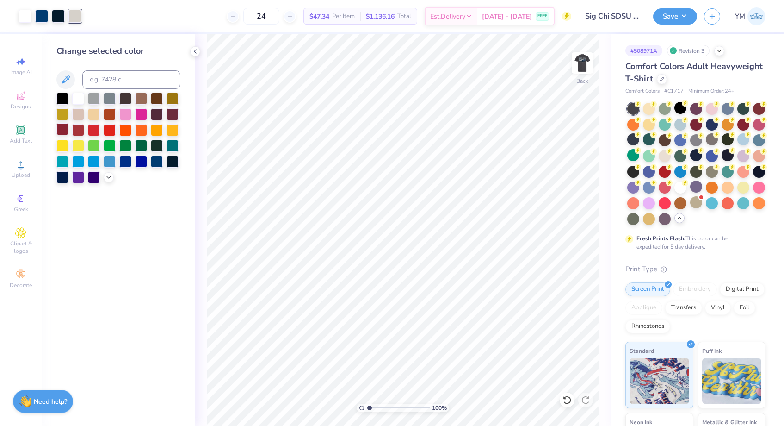
click at [63, 131] on div at bounding box center [62, 129] width 12 height 12
click at [575, 66] on img at bounding box center [582, 62] width 37 height 37
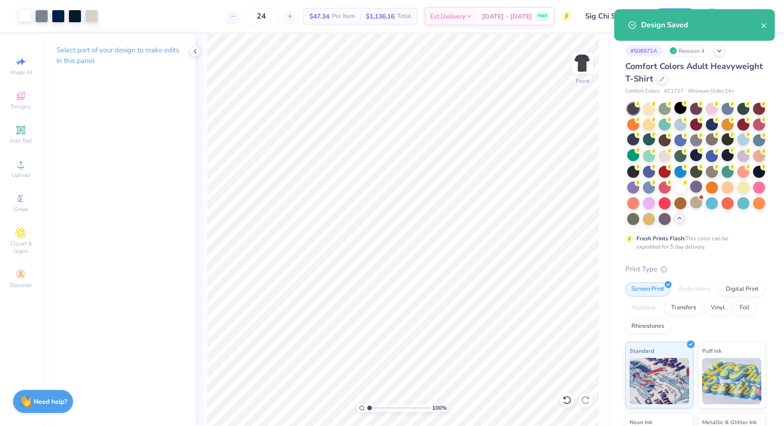
click at [26, 15] on div at bounding box center [25, 15] width 13 height 13
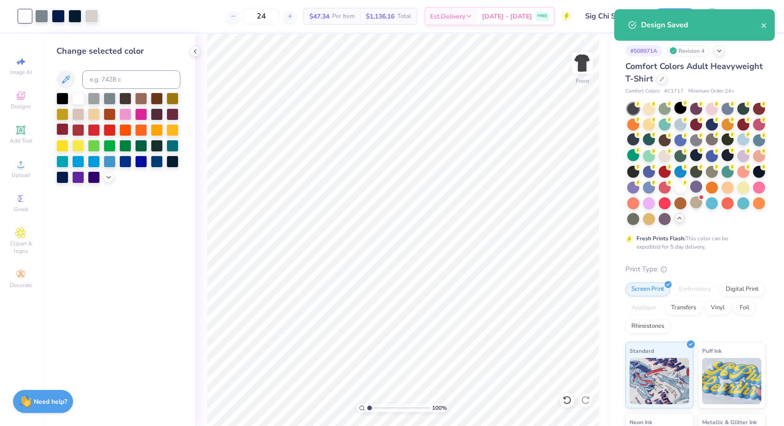
click at [64, 131] on div at bounding box center [62, 129] width 12 height 12
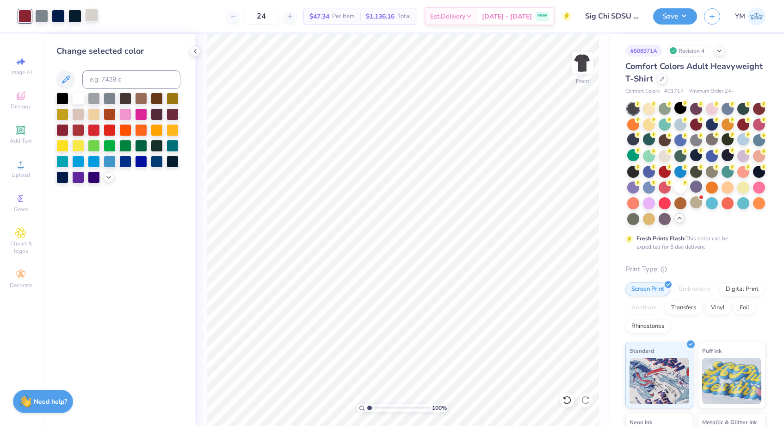
click at [94, 15] on div at bounding box center [91, 15] width 13 height 13
click at [61, 126] on div at bounding box center [62, 129] width 12 height 12
click at [569, 398] on icon at bounding box center [567, 399] width 9 height 9
click at [44, 17] on div at bounding box center [41, 15] width 13 height 13
click at [59, 131] on div at bounding box center [62, 129] width 12 height 12
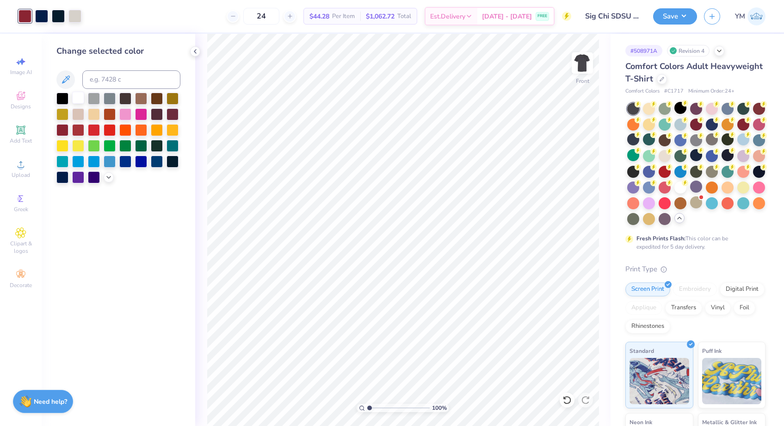
click at [78, 96] on div at bounding box center [78, 98] width 12 height 12
click at [568, 399] on icon at bounding box center [567, 399] width 9 height 9
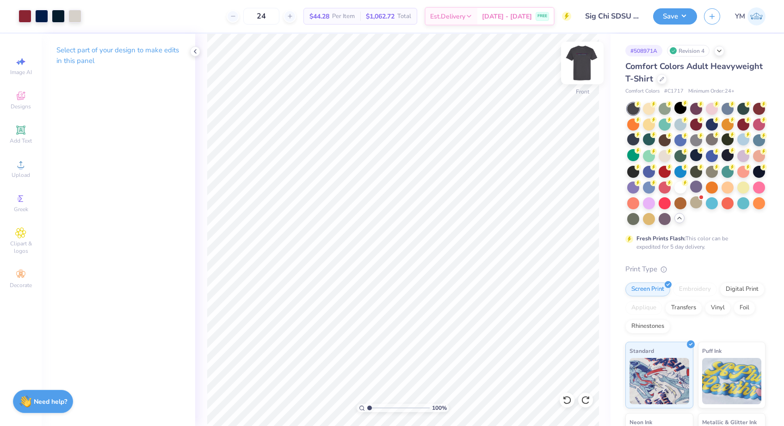
click at [577, 69] on img at bounding box center [582, 62] width 37 height 37
click at [577, 69] on img at bounding box center [582, 63] width 19 height 19
click at [566, 398] on icon at bounding box center [565, 398] width 2 height 2
click at [43, 15] on div at bounding box center [41, 15] width 13 height 13
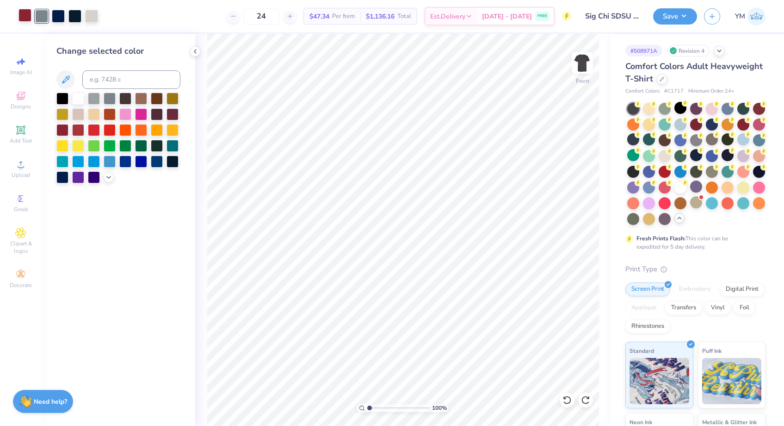
click at [26, 12] on div at bounding box center [25, 15] width 13 height 13
click at [76, 95] on div at bounding box center [78, 98] width 12 height 12
click at [59, 13] on div at bounding box center [58, 15] width 13 height 13
click at [66, 133] on div at bounding box center [62, 129] width 12 height 12
click at [583, 66] on img at bounding box center [582, 62] width 37 height 37
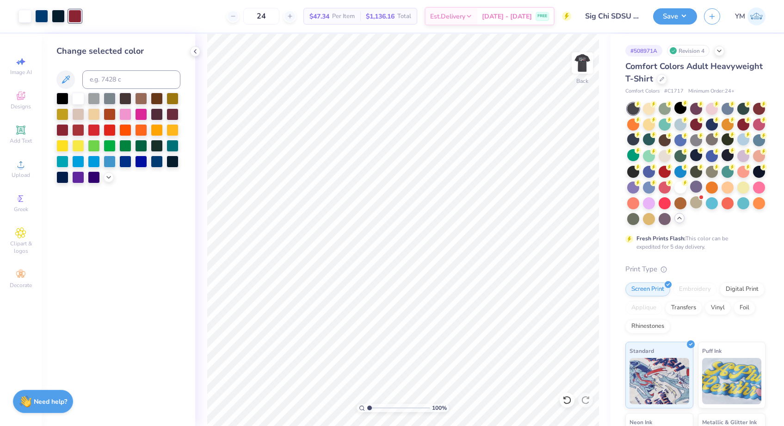
click at [583, 66] on img at bounding box center [582, 63] width 19 height 19
click at [87, 24] on div "Art colors" at bounding box center [49, 16] width 98 height 32
click at [92, 9] on div at bounding box center [91, 15] width 13 height 13
click at [157, 163] on div at bounding box center [157, 161] width 12 height 12
click at [81, 97] on div at bounding box center [78, 98] width 12 height 12
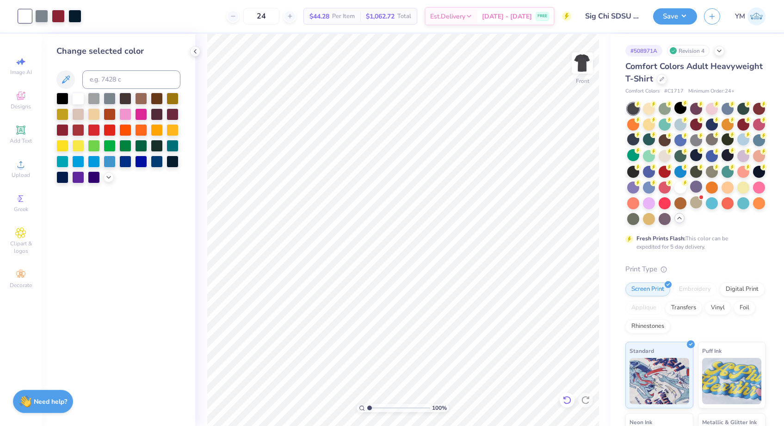
click at [565, 399] on icon at bounding box center [567, 399] width 9 height 9
click at [91, 18] on div at bounding box center [91, 15] width 13 height 13
click at [92, 95] on div at bounding box center [94, 98] width 12 height 12
click at [166, 41] on div "Change selected color" at bounding box center [119, 230] width 154 height 392
click at [566, 401] on icon at bounding box center [567, 399] width 9 height 9
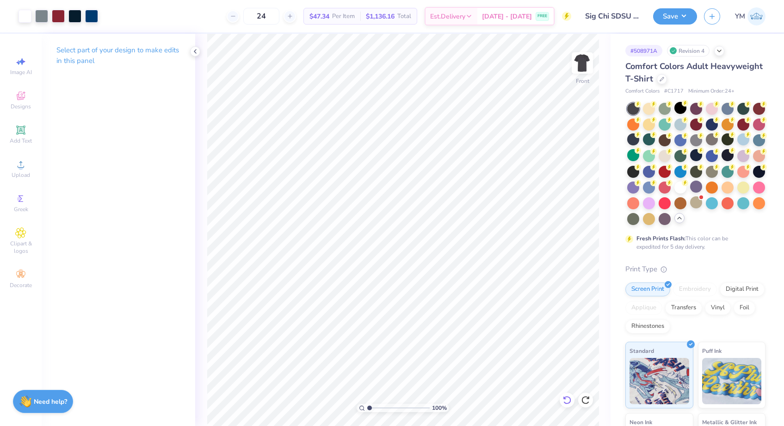
click at [566, 401] on icon at bounding box center [567, 399] width 9 height 9
click at [681, 12] on button "Save" at bounding box center [675, 15] width 44 height 16
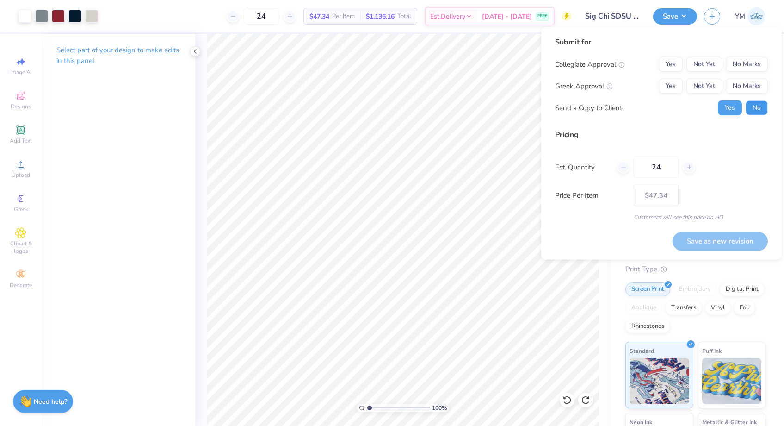
click at [753, 107] on button "No" at bounding box center [757, 107] width 22 height 15
click at [684, 91] on div "Yes Not Yet No Marks" at bounding box center [713, 86] width 109 height 15
click at [674, 86] on button "Yes" at bounding box center [671, 86] width 24 height 15
click at [753, 71] on button "No Marks" at bounding box center [747, 64] width 42 height 15
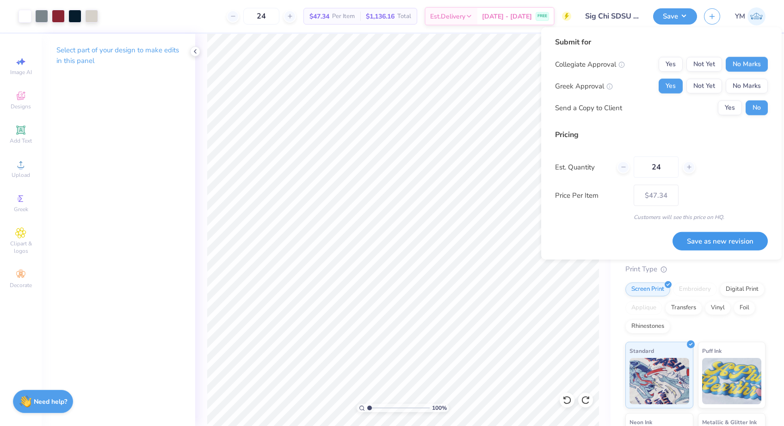
click at [733, 238] on button "Save as new revision" at bounding box center [720, 240] width 95 height 19
type input "$47.34"
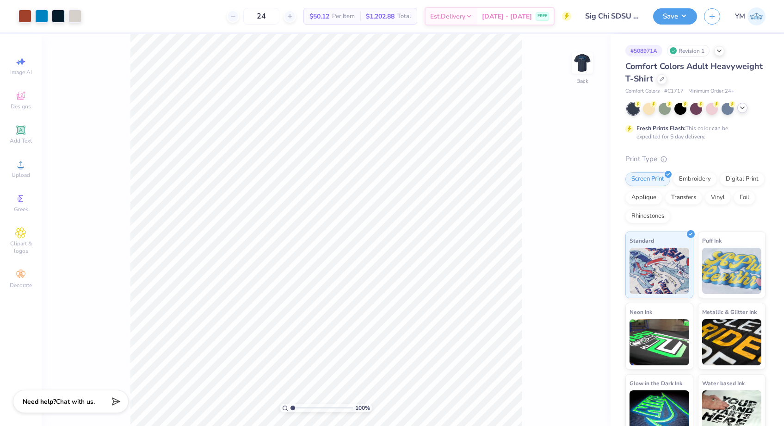
click at [742, 110] on icon at bounding box center [742, 107] width 7 height 7
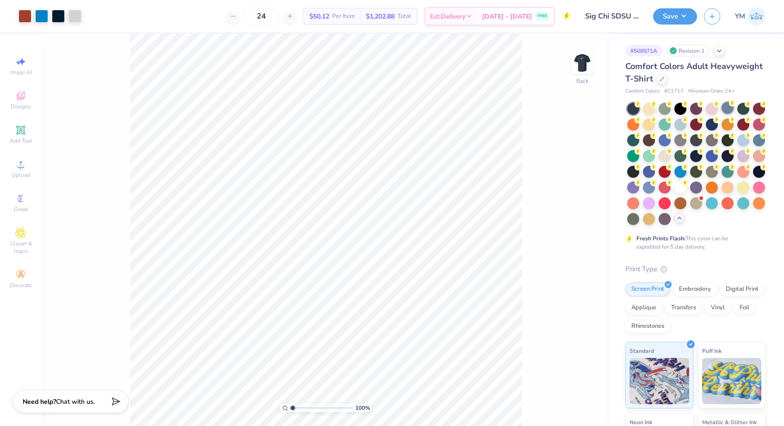
click at [730, 108] on div at bounding box center [728, 108] width 12 height 12
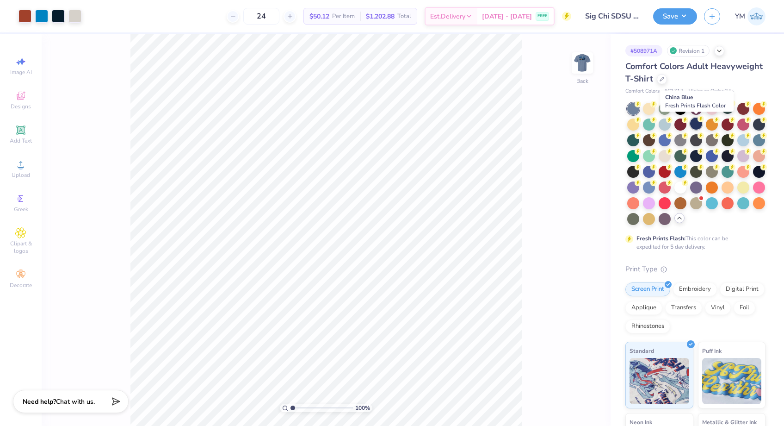
click at [695, 124] on div at bounding box center [696, 124] width 12 height 12
click at [696, 140] on div at bounding box center [696, 139] width 12 height 12
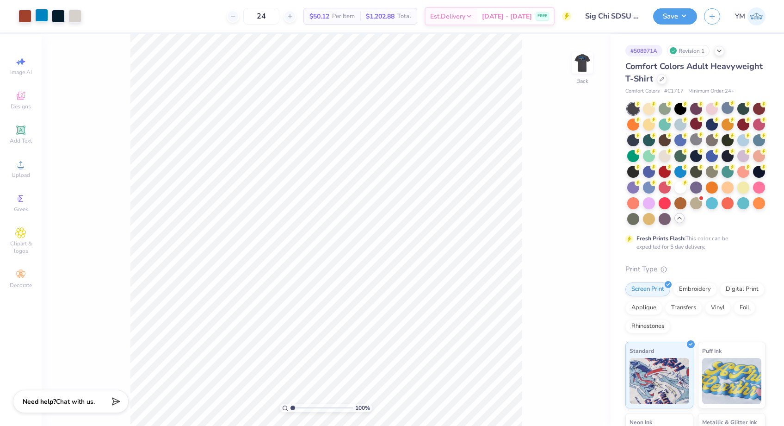
click at [40, 12] on div at bounding box center [41, 15] width 13 height 13
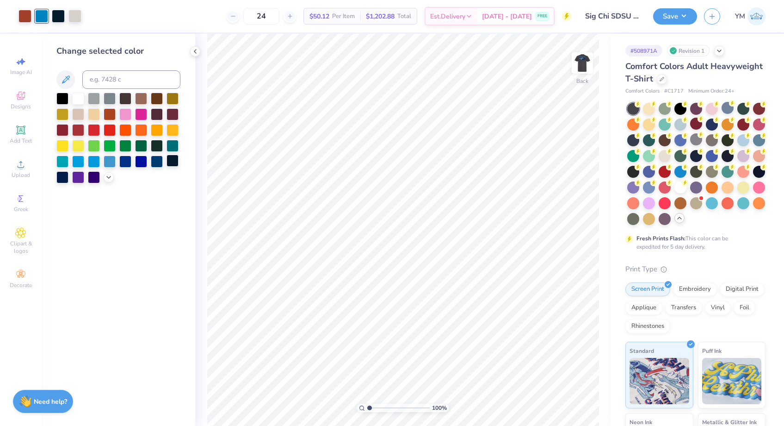
click at [173, 162] on div at bounding box center [173, 161] width 12 height 12
click at [582, 62] on img at bounding box center [582, 62] width 37 height 37
click at [43, 15] on div at bounding box center [41, 15] width 13 height 13
click at [63, 96] on div at bounding box center [62, 98] width 12 height 12
click at [581, 65] on img at bounding box center [582, 62] width 37 height 37
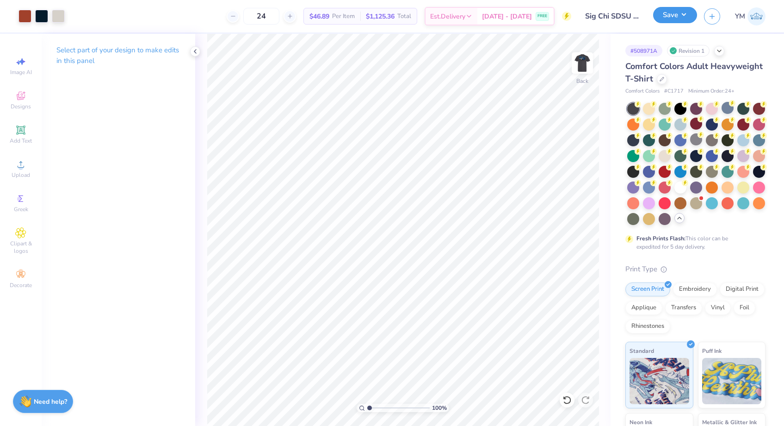
click at [694, 12] on button "Save" at bounding box center [675, 15] width 44 height 16
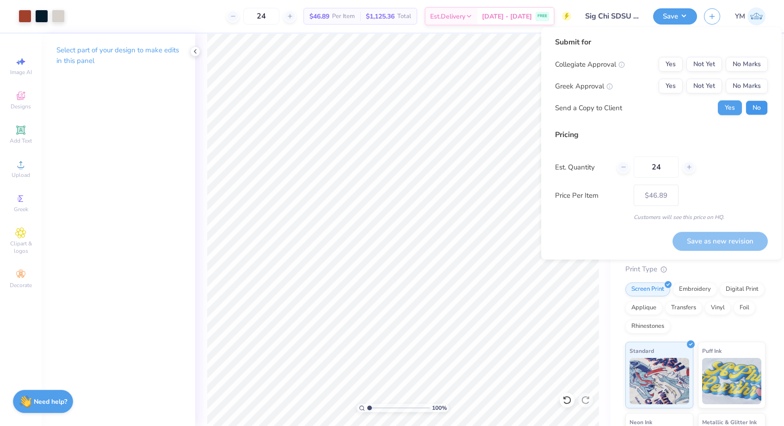
click at [752, 111] on button "No" at bounding box center [757, 107] width 22 height 15
click at [668, 93] on div "Collegiate Approval Yes Not Yet No Marks Greek Approval Yes Not Yet No Marks Se…" at bounding box center [661, 86] width 213 height 58
click at [675, 90] on button "Yes" at bounding box center [671, 86] width 24 height 15
click at [743, 64] on button "No Marks" at bounding box center [747, 64] width 42 height 15
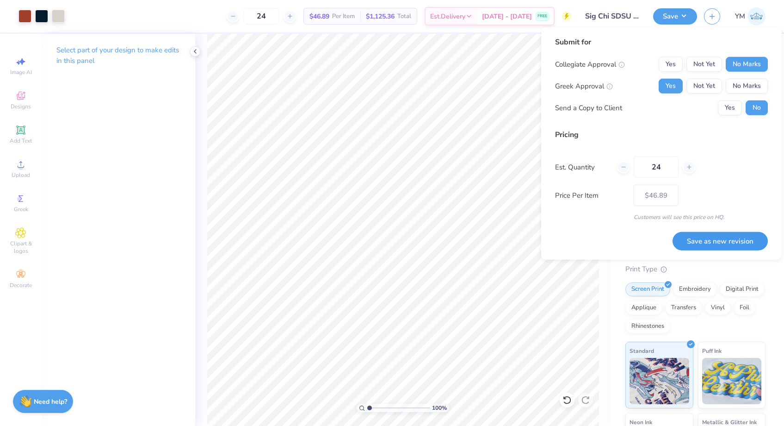
click at [723, 245] on button "Save as new revision" at bounding box center [720, 240] width 95 height 19
type input "$46.89"
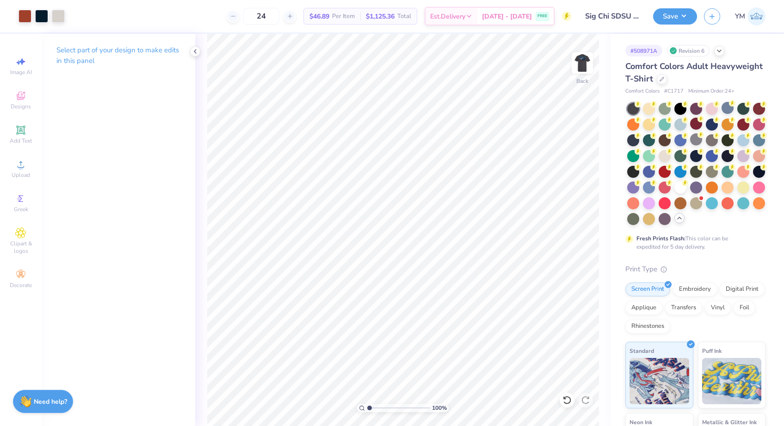
click at [783, 62] on div "# 508971A Revision 6 Comfort Colors Adult Heavyweight T-Shirt Comfort Colors # …" at bounding box center [698, 292] width 174 height 517
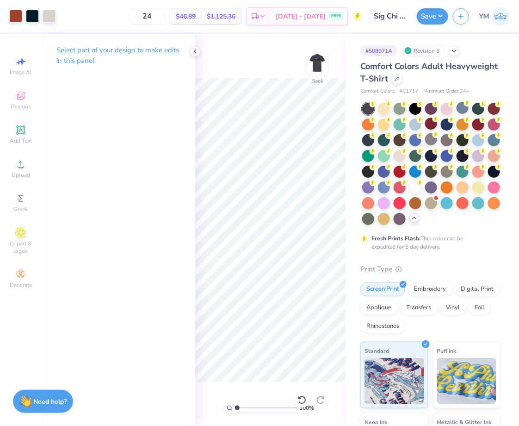
click at [517, 82] on div "# 508971A Revision 6 Comfort Colors Adult Heavyweight T-Shirt Comfort Colors # …" at bounding box center [433, 292] width 174 height 517
